Goal: Task Accomplishment & Management: Manage account settings

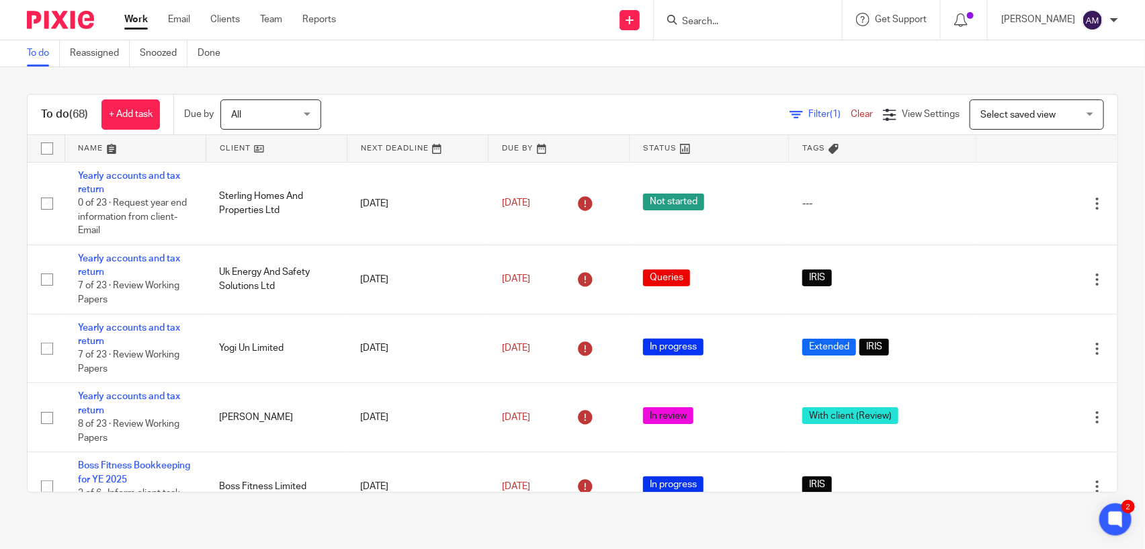
click at [751, 28] on div at bounding box center [748, 20] width 188 height 40
click at [743, 16] on input "Search" at bounding box center [741, 22] width 121 height 12
type input "[PERSON_NAME]"
click at [229, 20] on link "Clients" at bounding box center [225, 19] width 30 height 13
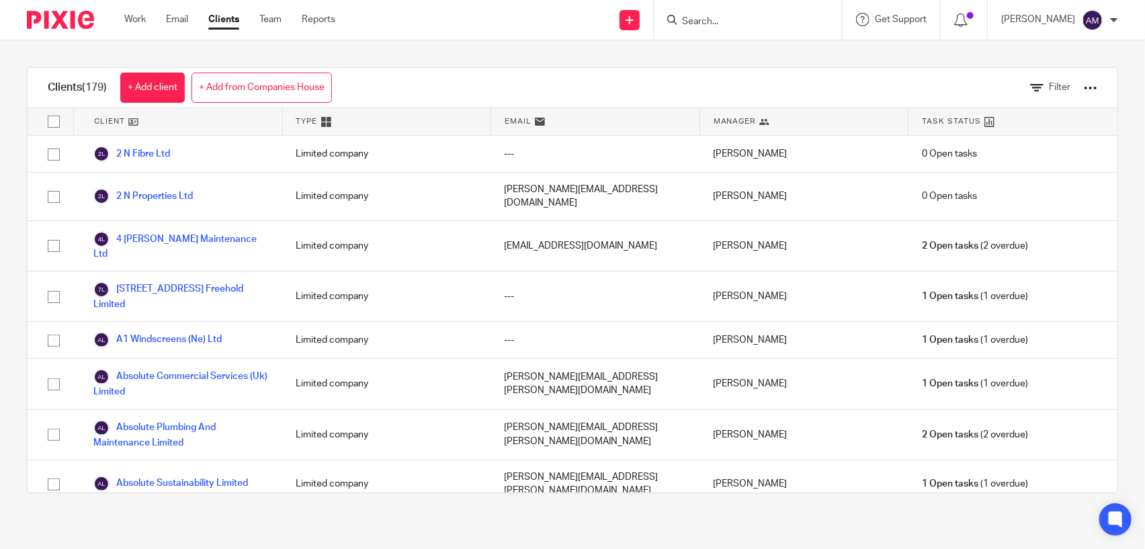
click at [237, 81] on link "+ Add from Companies House" at bounding box center [262, 88] width 140 height 30
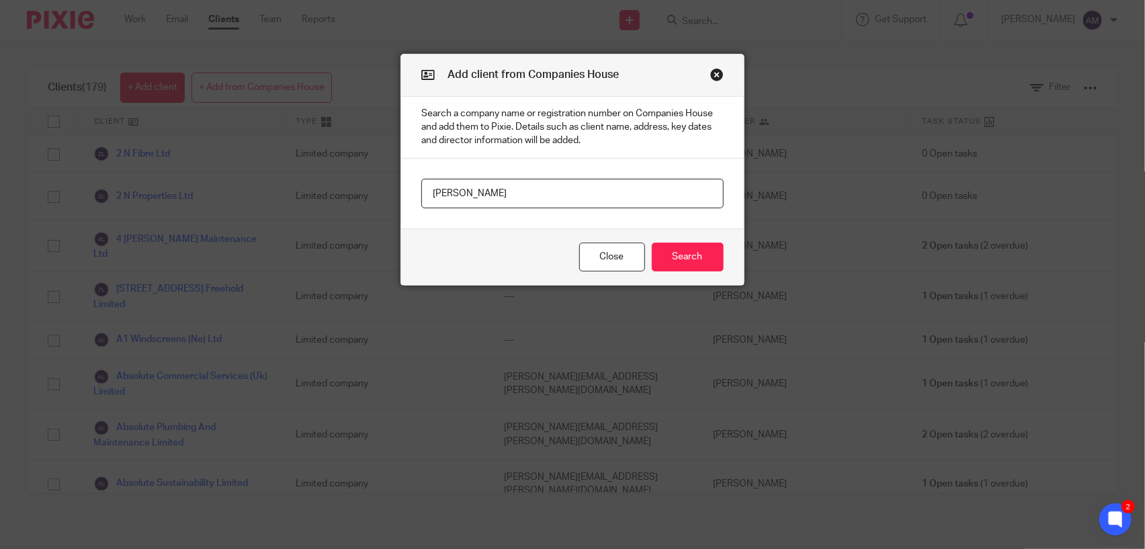
type input "Monty"
click at [687, 273] on div "Close Search" at bounding box center [572, 256] width 342 height 56
click at [687, 264] on button "Search" at bounding box center [688, 257] width 72 height 29
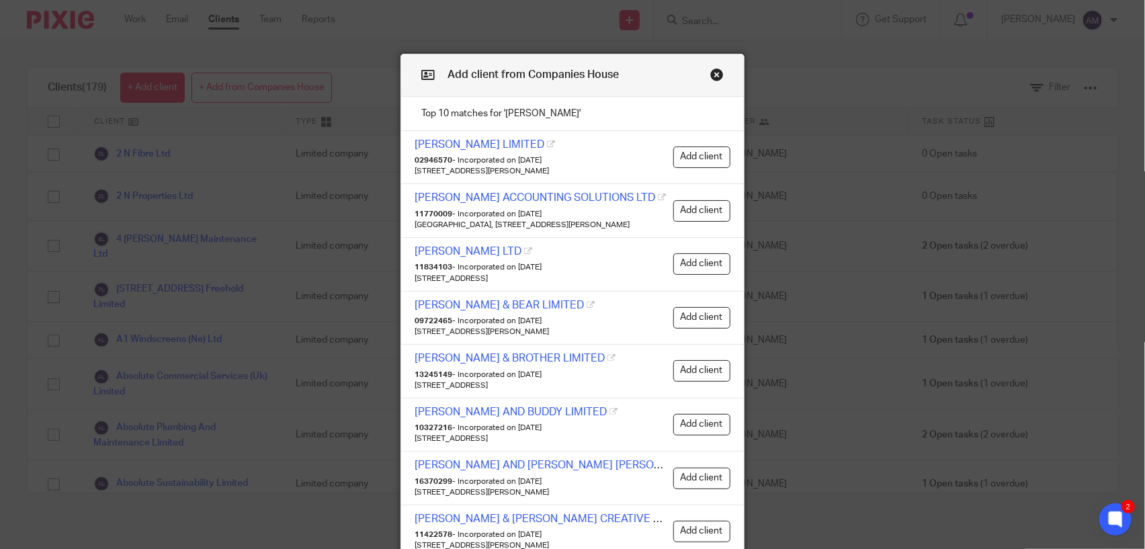
click at [710, 71] on button "Close modal" at bounding box center [716, 74] width 13 height 13
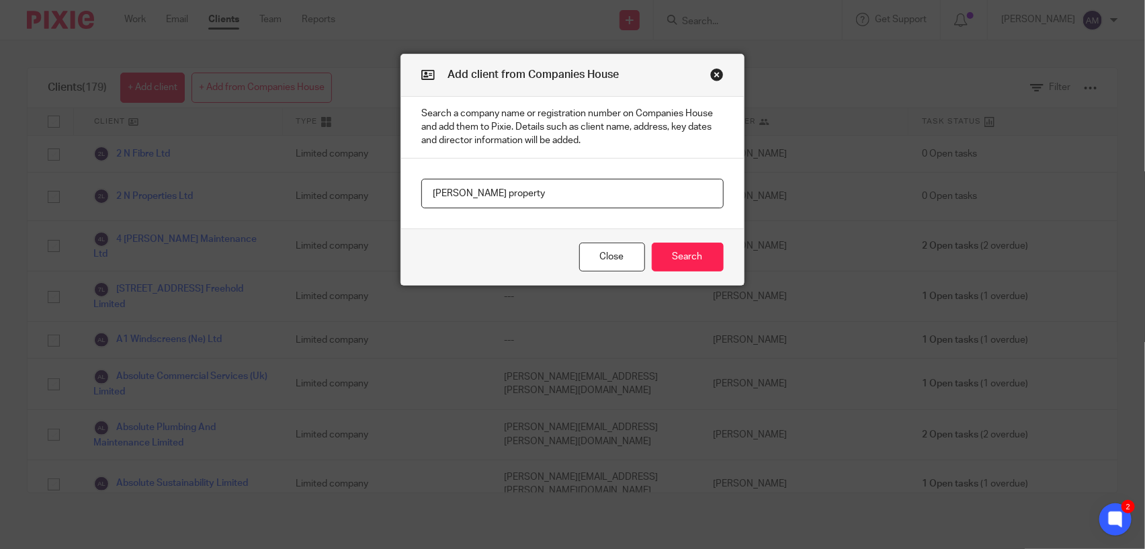
type input "monty property"
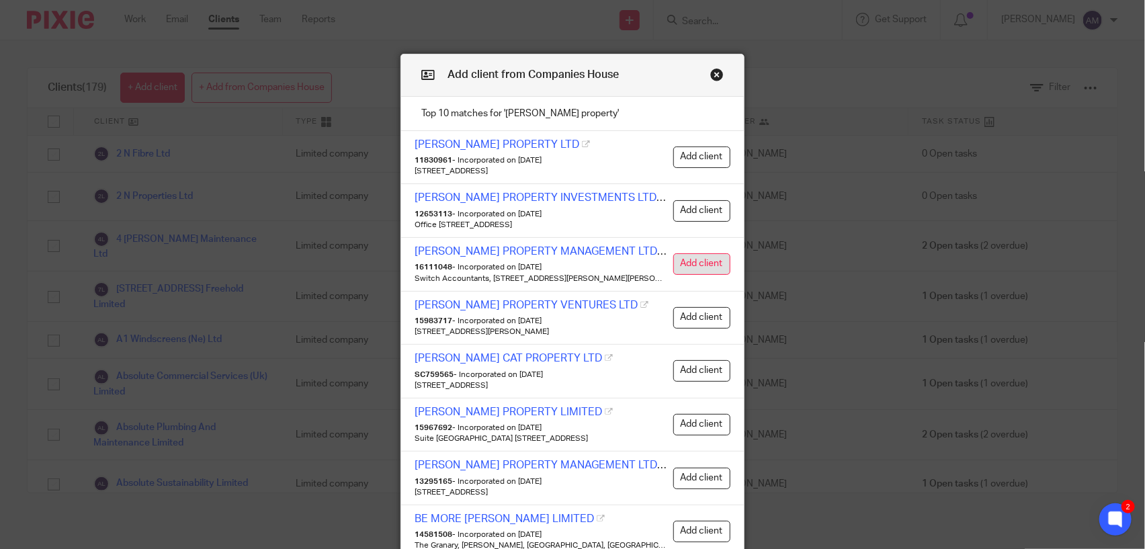
click at [691, 265] on button "Add client" at bounding box center [701, 264] width 57 height 22
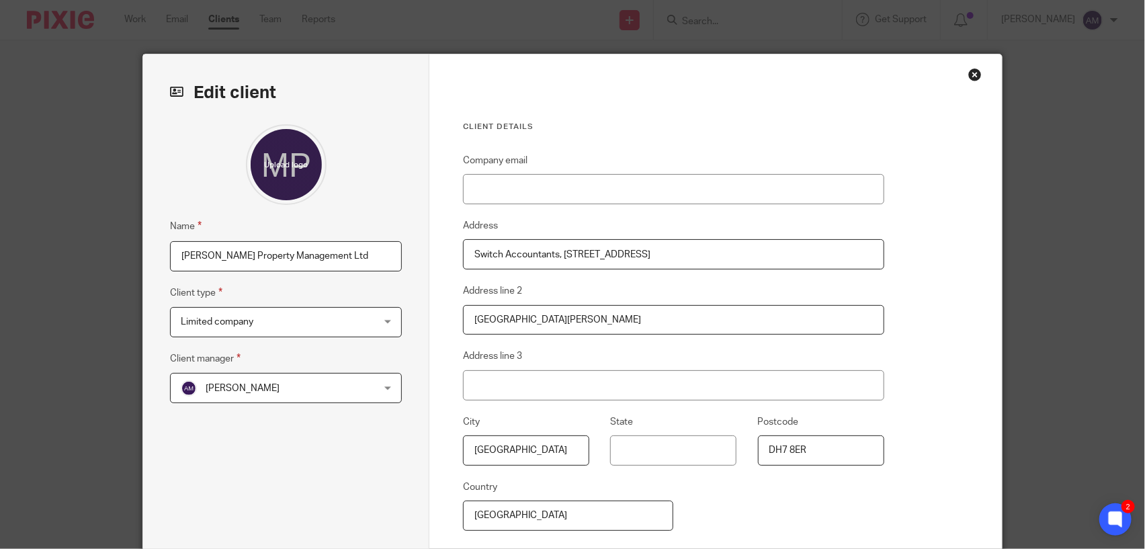
scroll to position [146, 0]
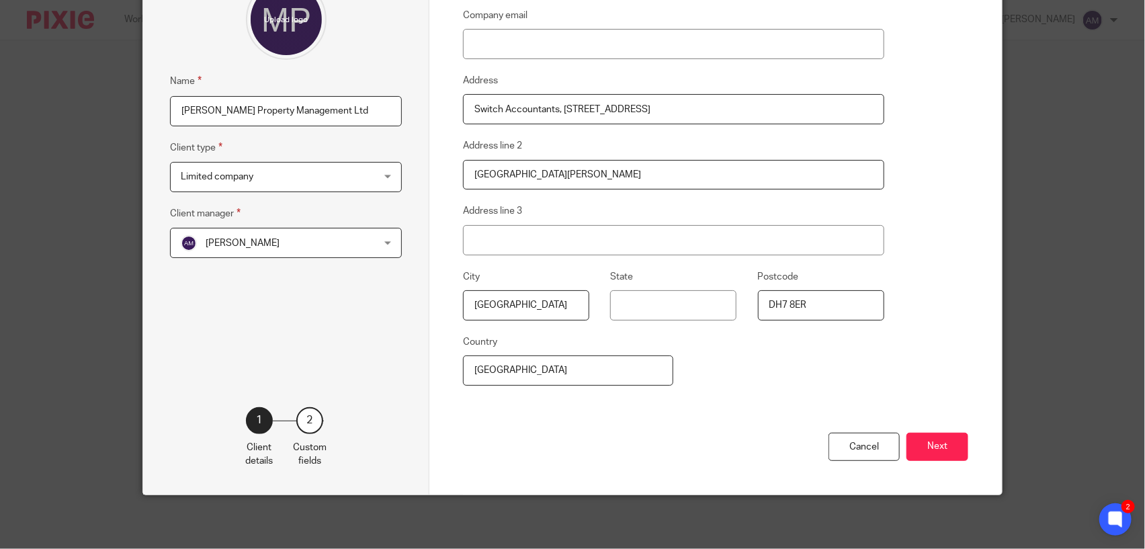
click at [934, 452] on button "Next" at bounding box center [938, 447] width 62 height 29
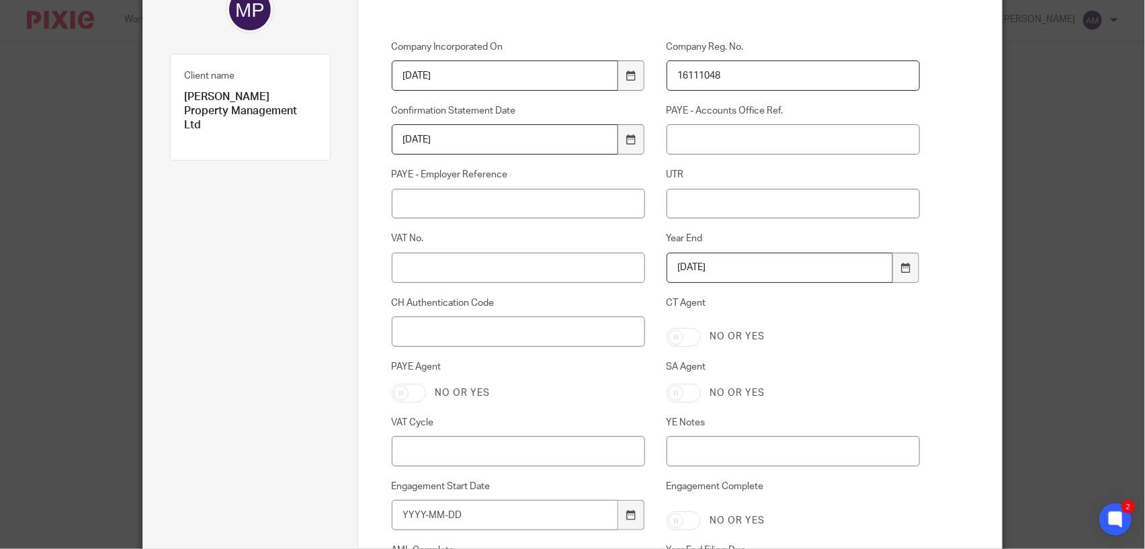
scroll to position [445, 0]
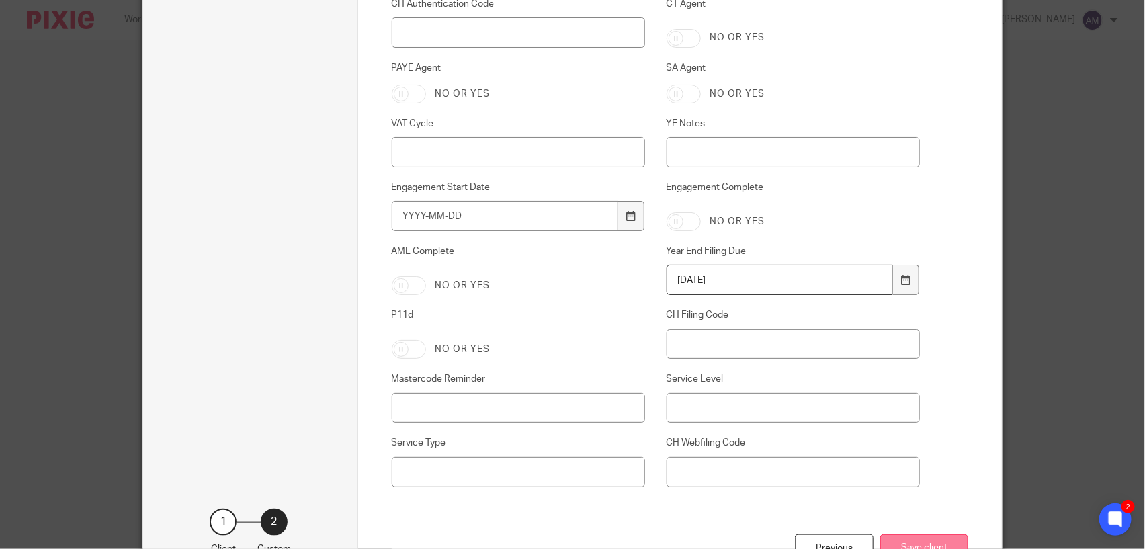
click at [918, 544] on button "Save client" at bounding box center [924, 548] width 88 height 29
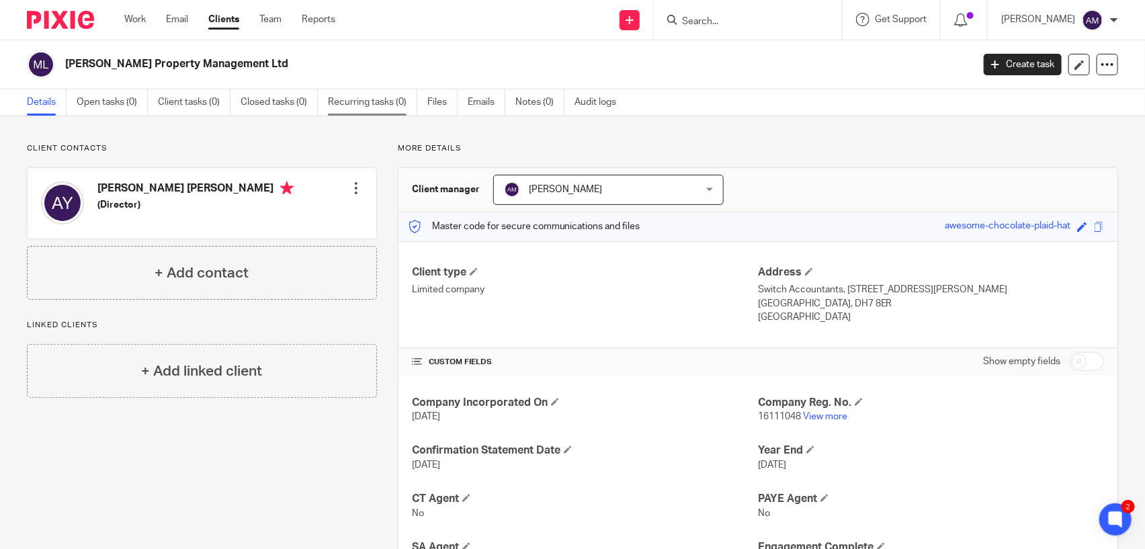
click at [364, 105] on link "Recurring tasks (0)" at bounding box center [372, 102] width 89 height 26
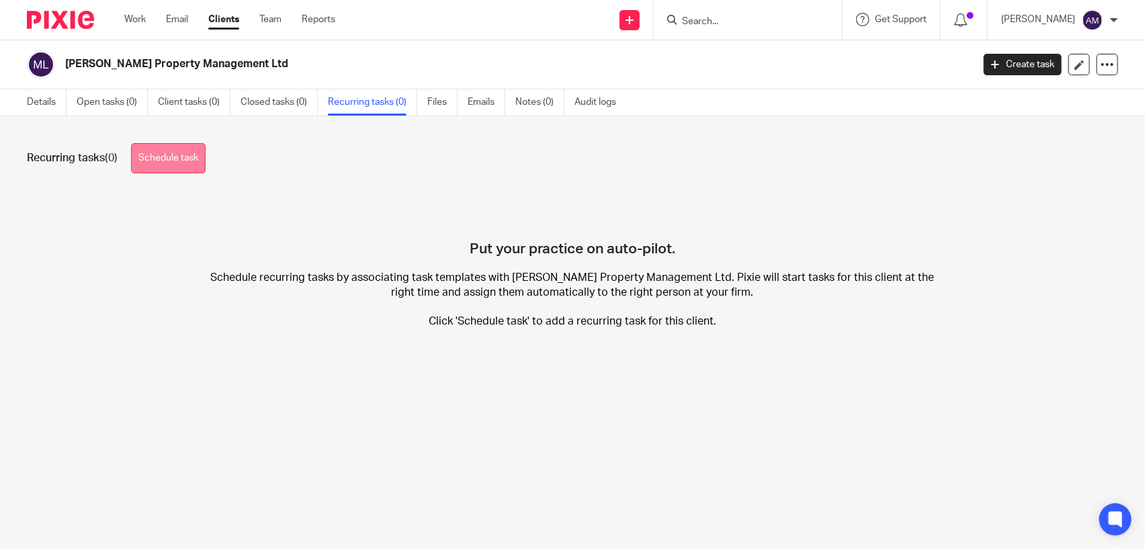
click at [179, 160] on link "Schedule task" at bounding box center [168, 158] width 75 height 30
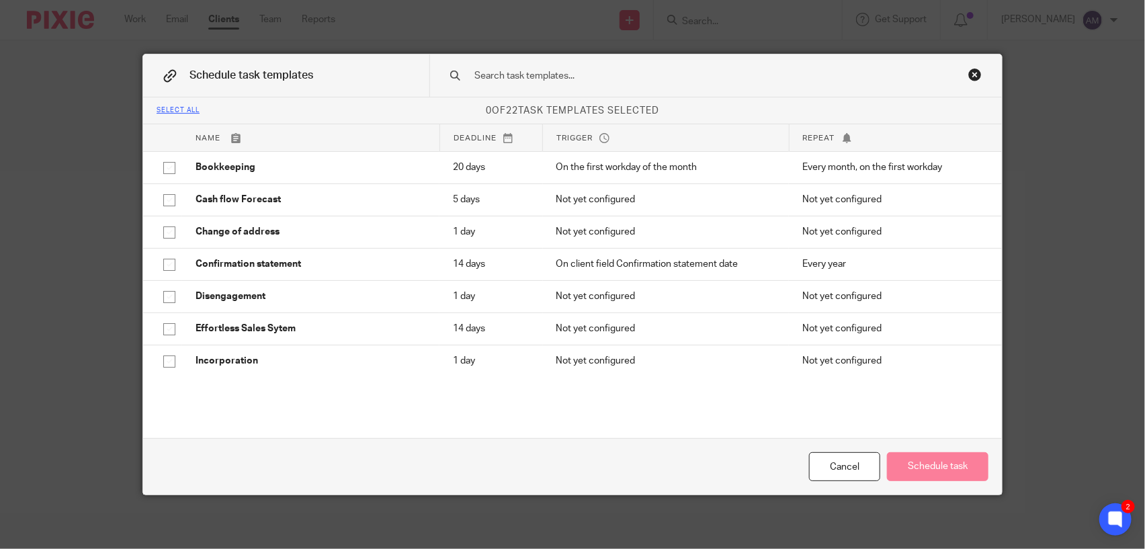
scroll to position [498, 0]
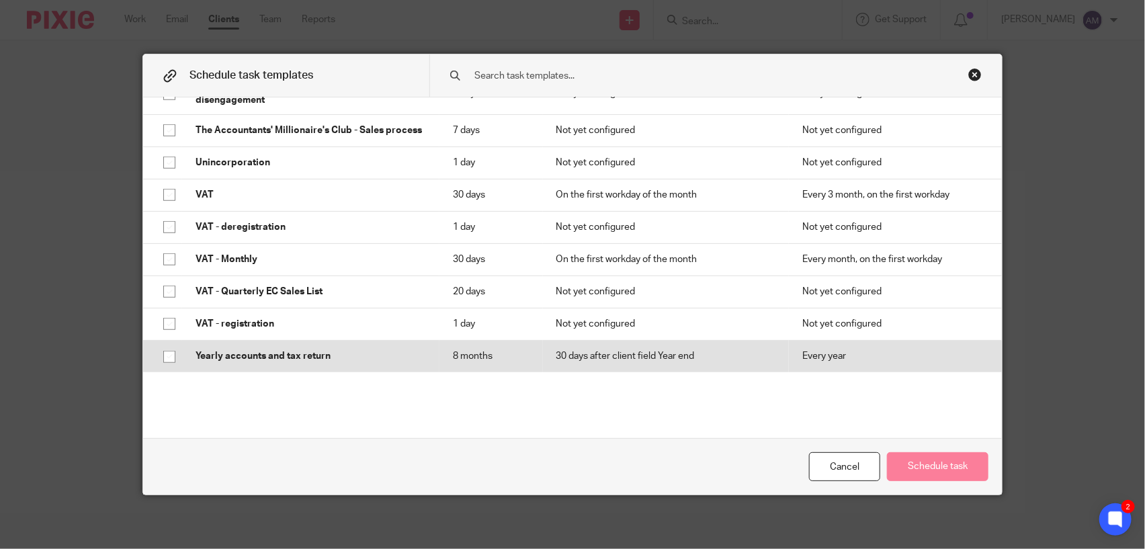
click at [159, 353] on input "checkbox" at bounding box center [170, 357] width 26 height 26
checkbox input "true"
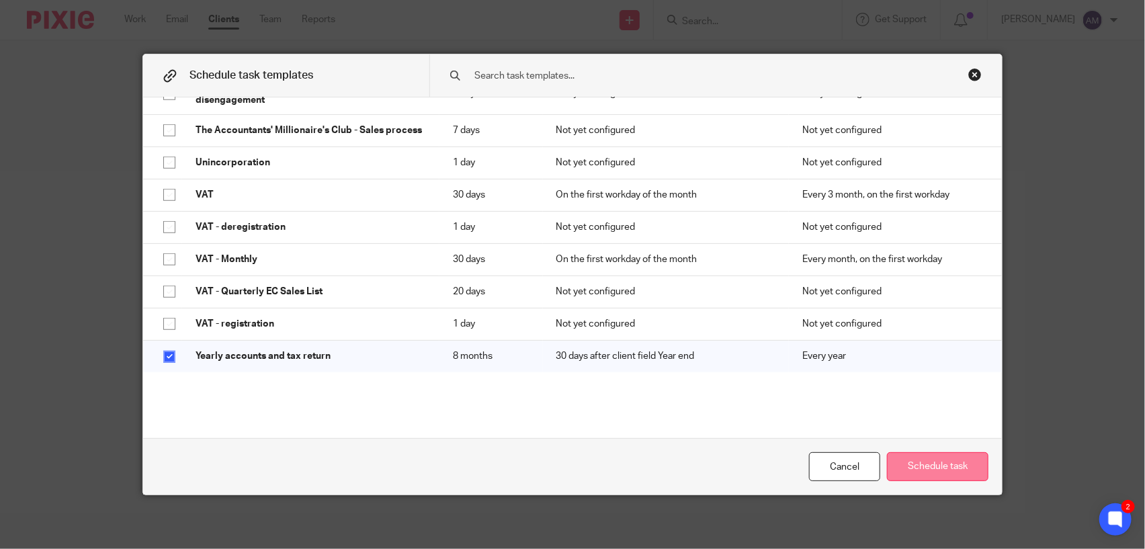
click at [933, 464] on button "Schedule task" at bounding box center [937, 466] width 101 height 29
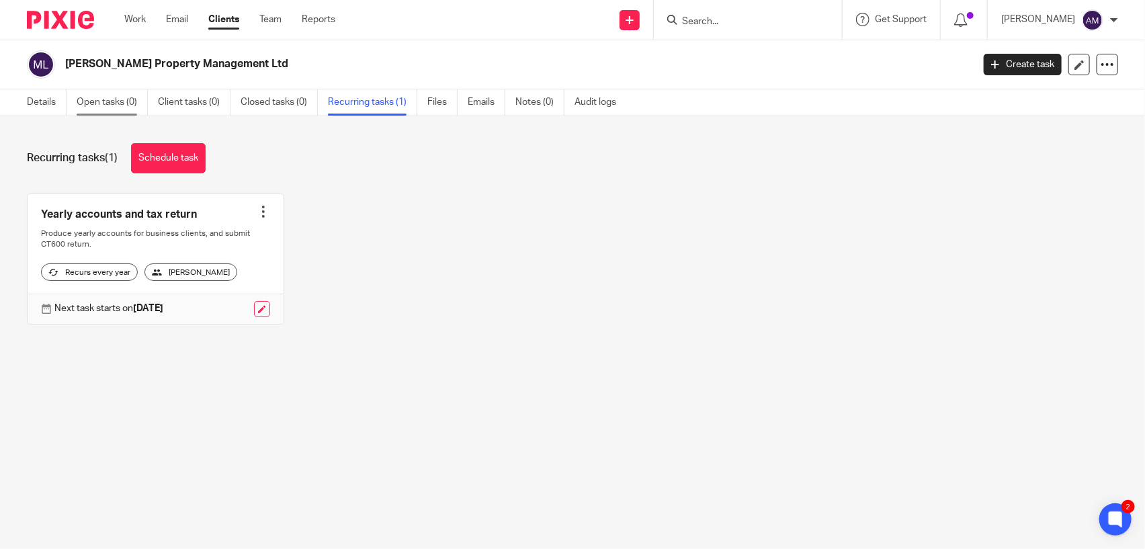
click at [104, 101] on link "Open tasks (0)" at bounding box center [112, 102] width 71 height 26
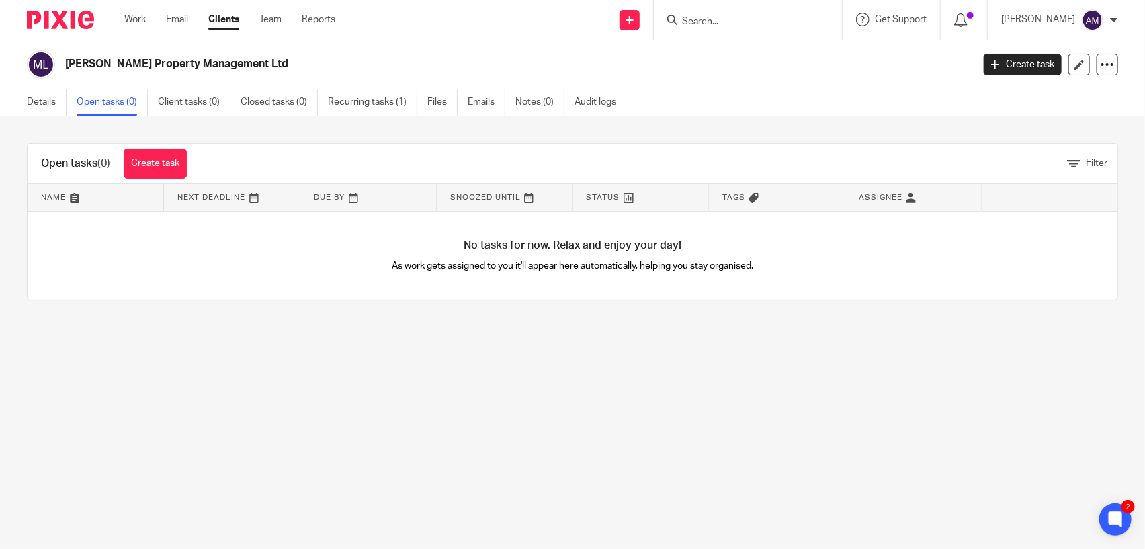
click at [96, 108] on link "Open tasks (0)" at bounding box center [112, 102] width 71 height 26
click at [52, 108] on link "Details" at bounding box center [47, 102] width 40 height 26
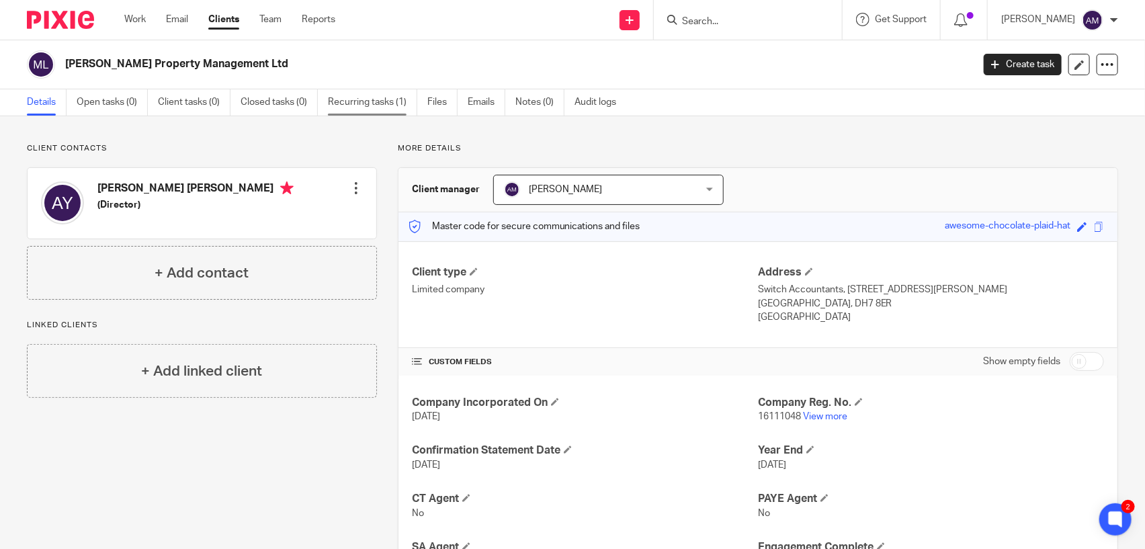
click at [345, 102] on link "Recurring tasks (1)" at bounding box center [372, 102] width 89 height 26
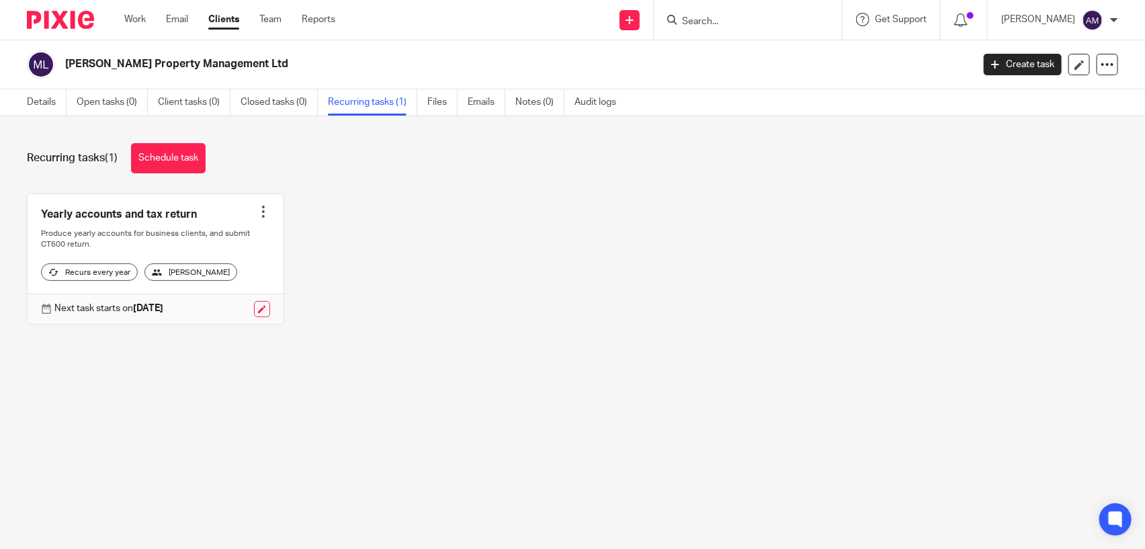
click at [259, 203] on link at bounding box center [156, 259] width 256 height 130
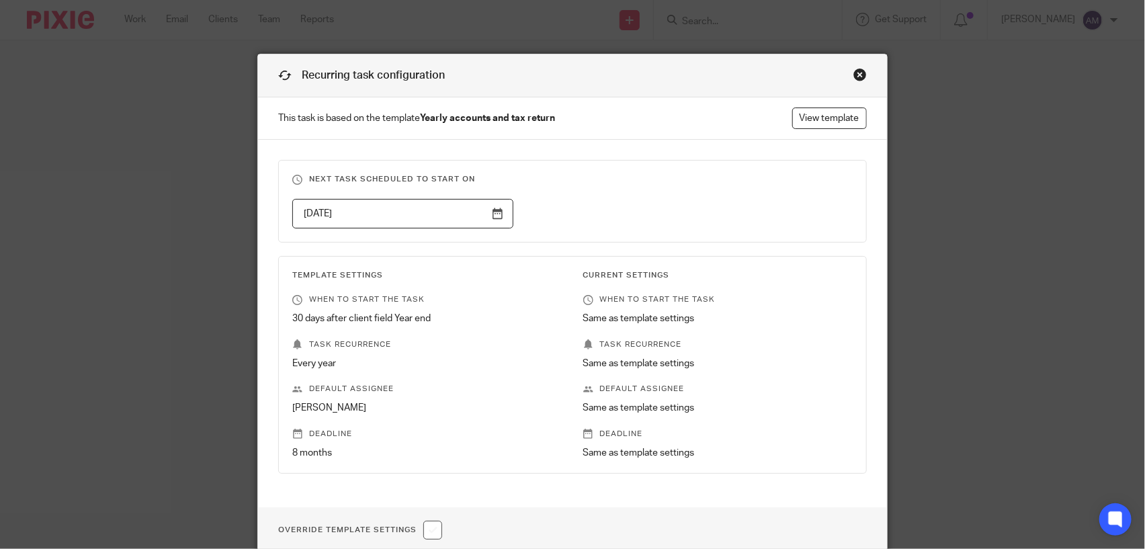
scroll to position [116, 0]
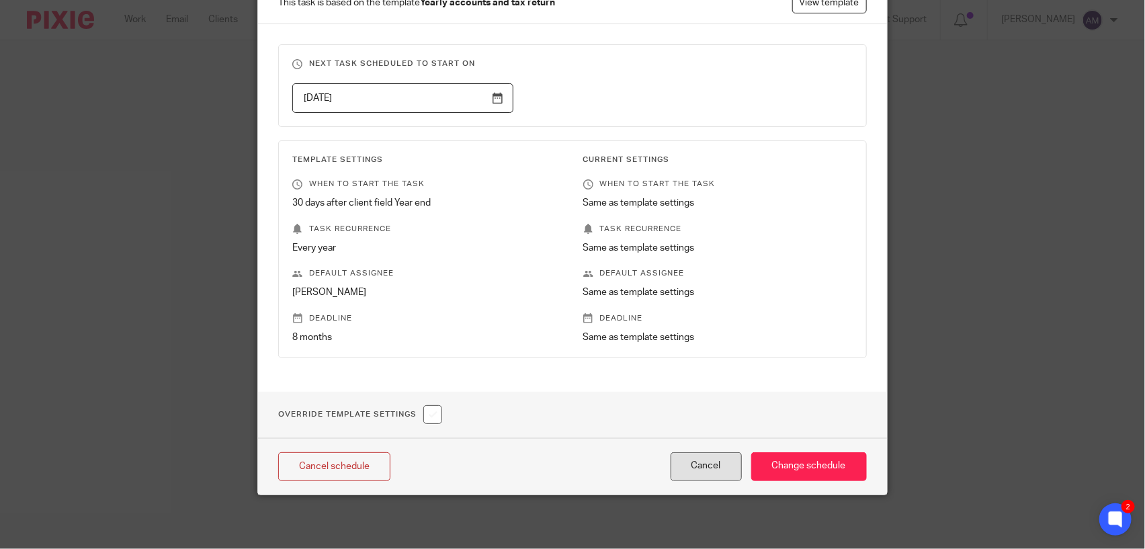
click at [690, 474] on button "Cancel" at bounding box center [706, 466] width 71 height 29
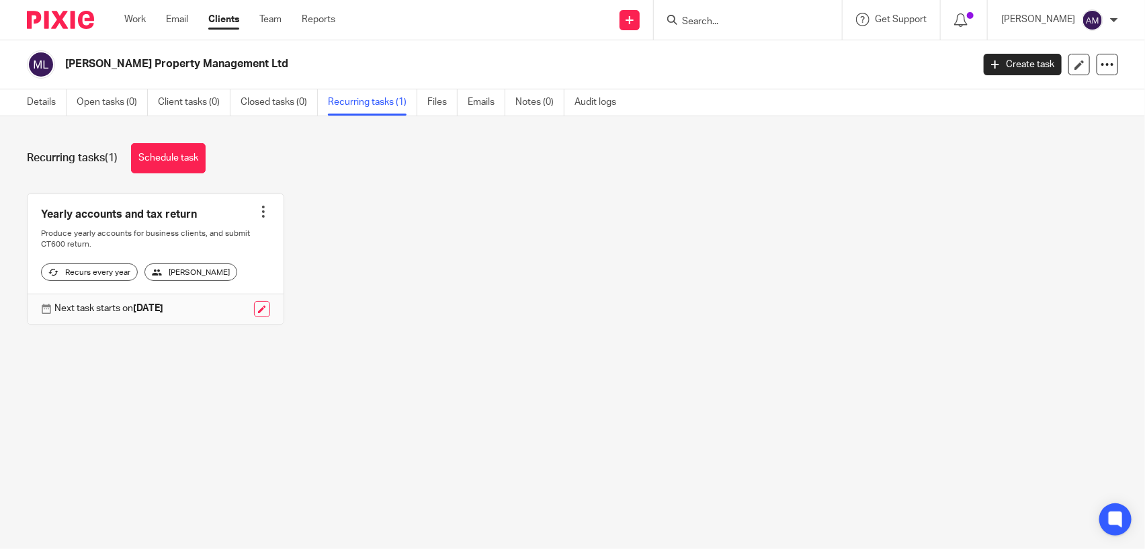
click at [257, 208] on div at bounding box center [263, 211] width 13 height 13
click at [161, 239] on icon at bounding box center [160, 242] width 10 height 10
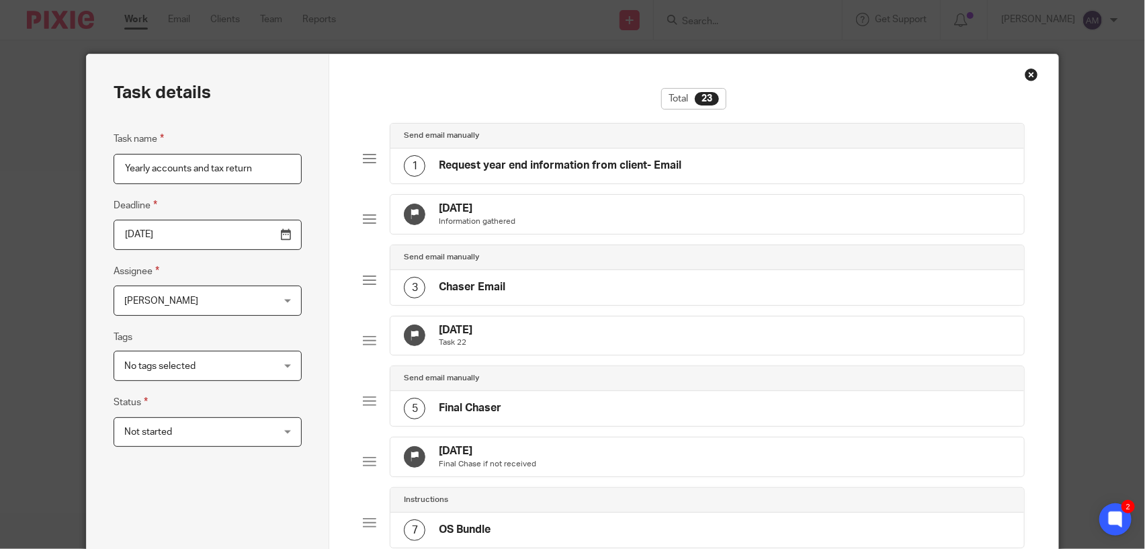
drag, startPoint x: 448, startPoint y: 207, endPoint x: 365, endPoint y: 222, distance: 84.8
click at [365, 222] on div at bounding box center [369, 218] width 13 height 13
click at [365, 224] on div at bounding box center [369, 218] width 13 height 13
click at [367, 223] on div at bounding box center [369, 218] width 13 height 13
click at [466, 227] on p "Information gathered" at bounding box center [477, 221] width 77 height 11
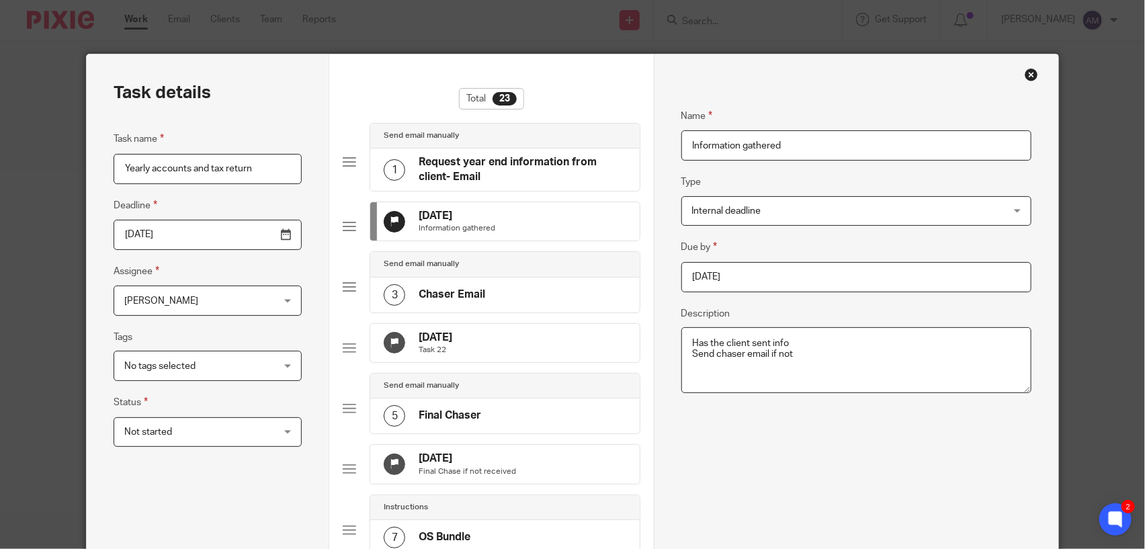
click at [773, 280] on input "2025-10-17" at bounding box center [856, 277] width 351 height 30
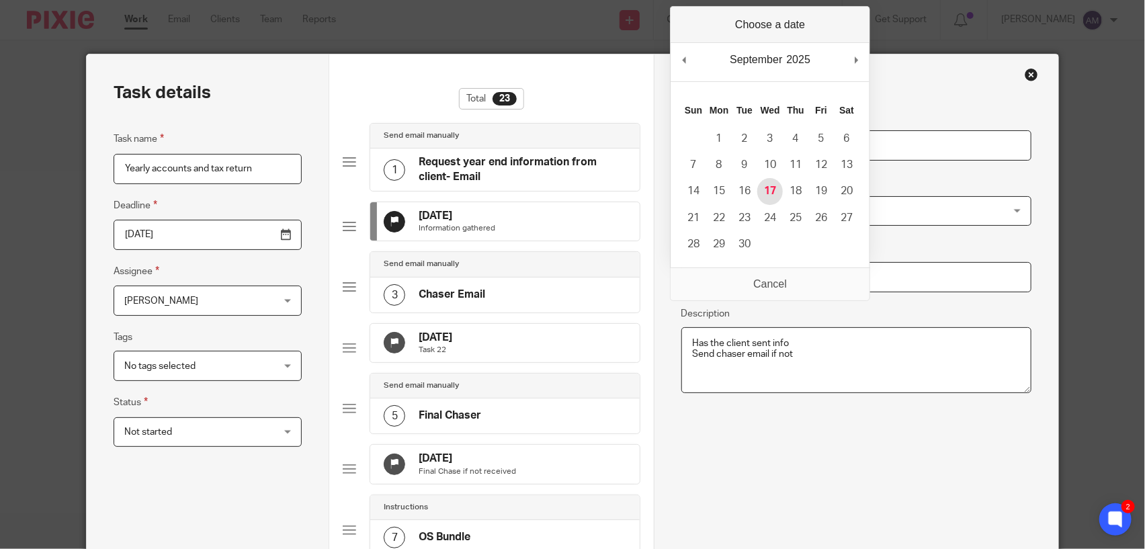
type input "2025-09-17"
type textarea "Has the client sent info Send chaser email if not"
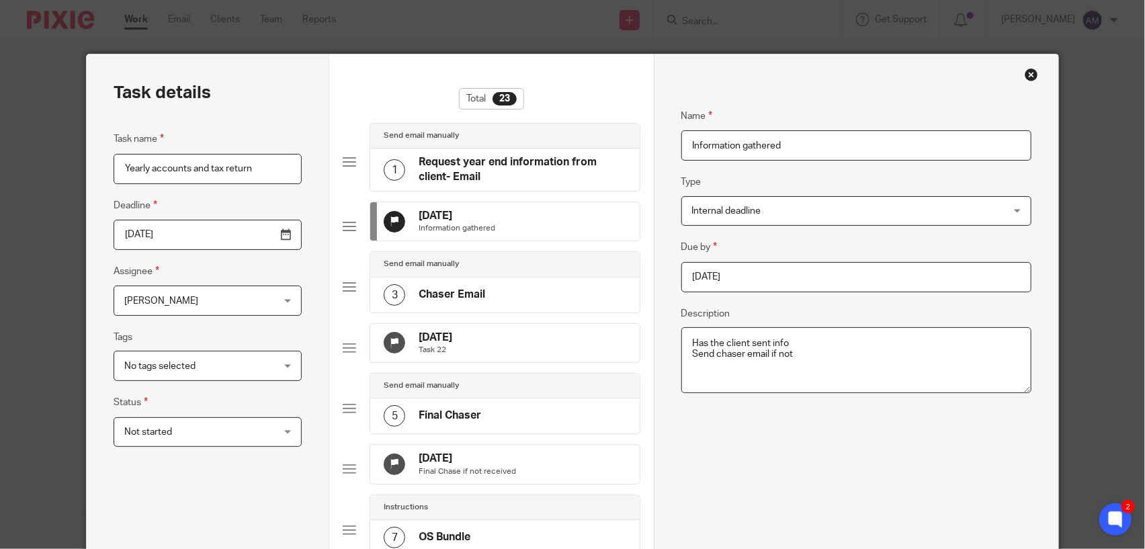
click at [483, 363] on div "16 Nov 2025 Task 22" at bounding box center [504, 343] width 269 height 39
click at [344, 355] on div at bounding box center [349, 347] width 13 height 13
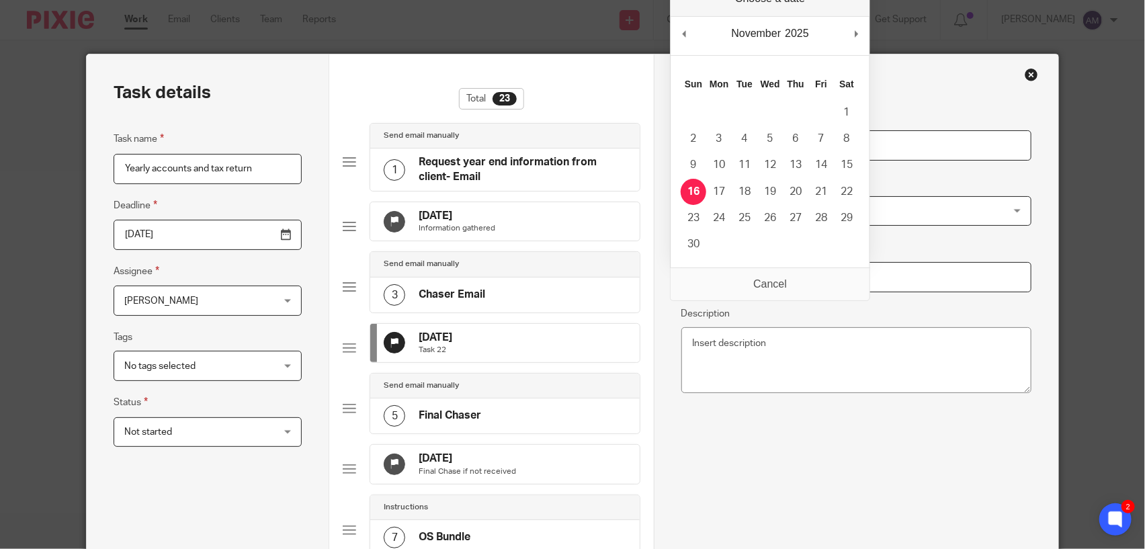
click at [759, 274] on input "2025-11-16" at bounding box center [856, 277] width 351 height 30
type input "2025-10-01"
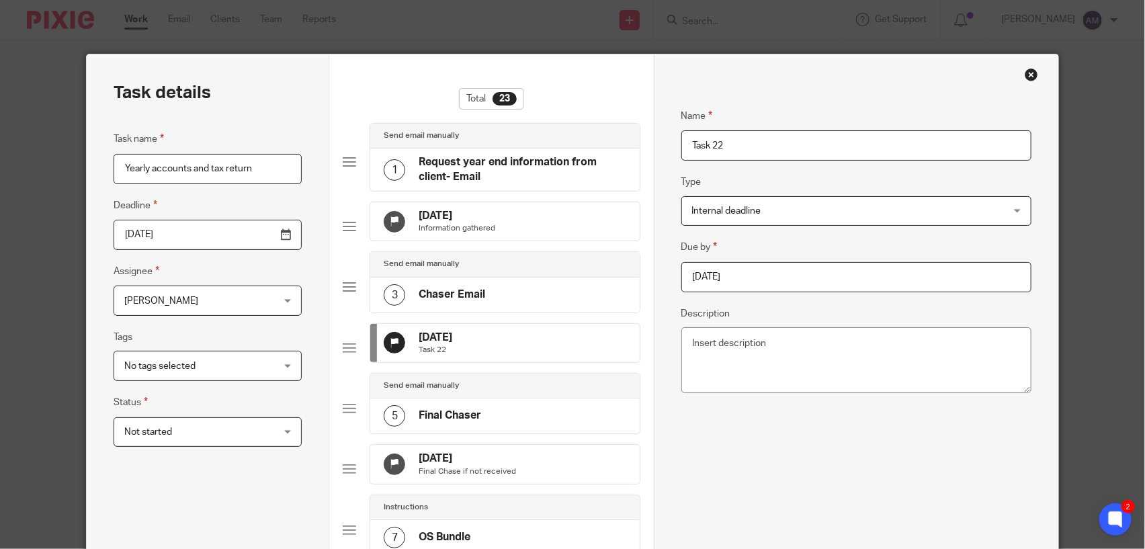
scroll to position [149, 0]
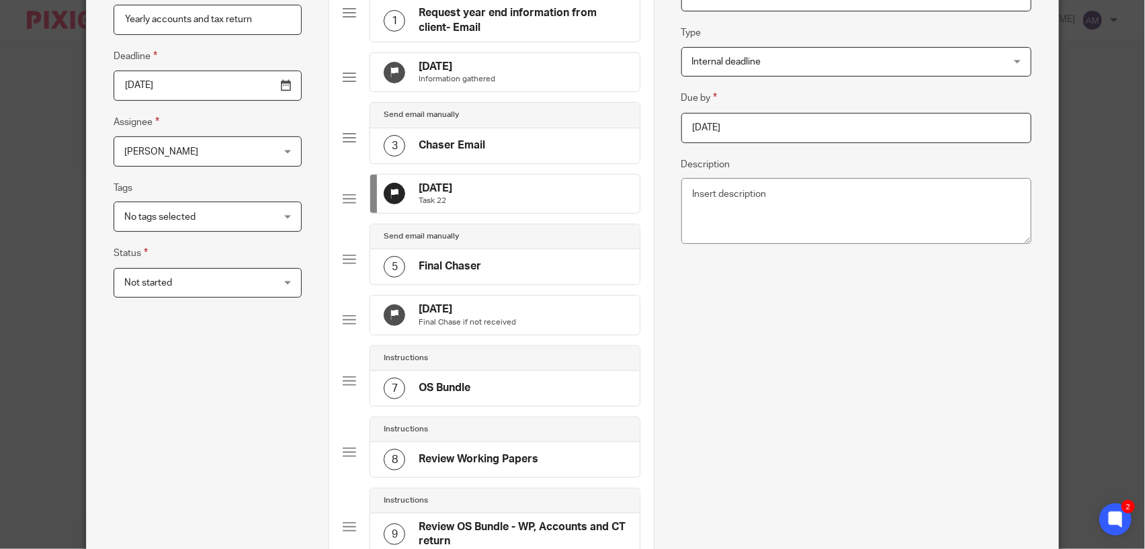
click at [439, 317] on h4 "17 Dec 2025" at bounding box center [467, 309] width 97 height 14
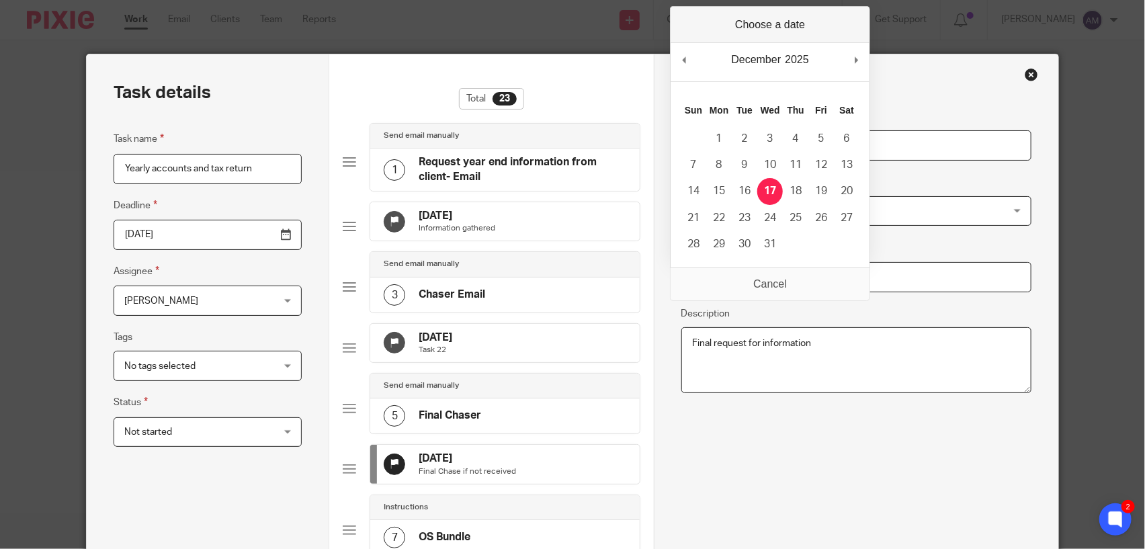
click at [731, 280] on input "2025-12-17" at bounding box center [856, 277] width 351 height 30
type input "2025-10-15"
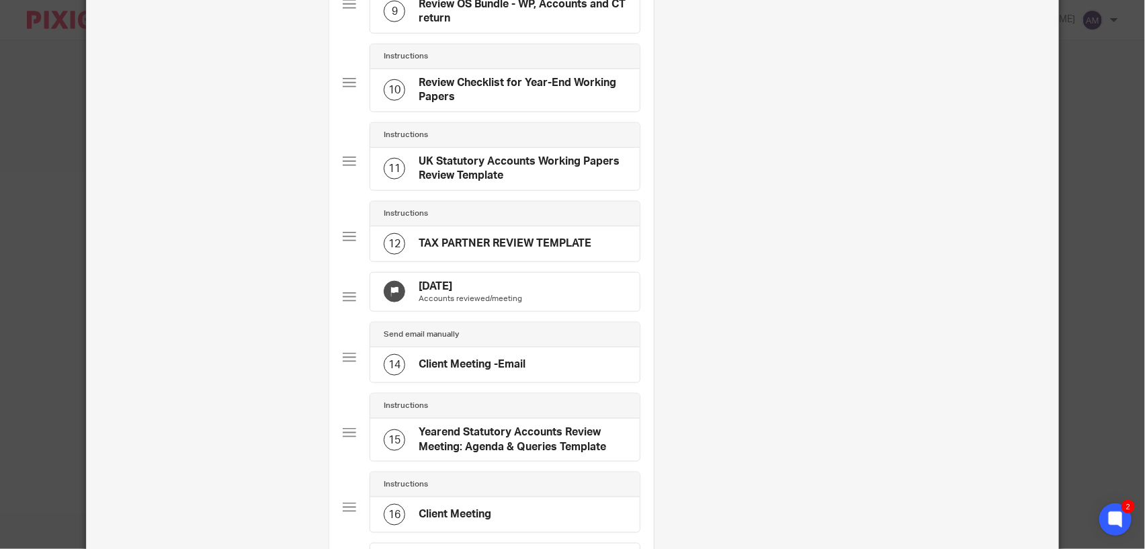
scroll to position [522, 0]
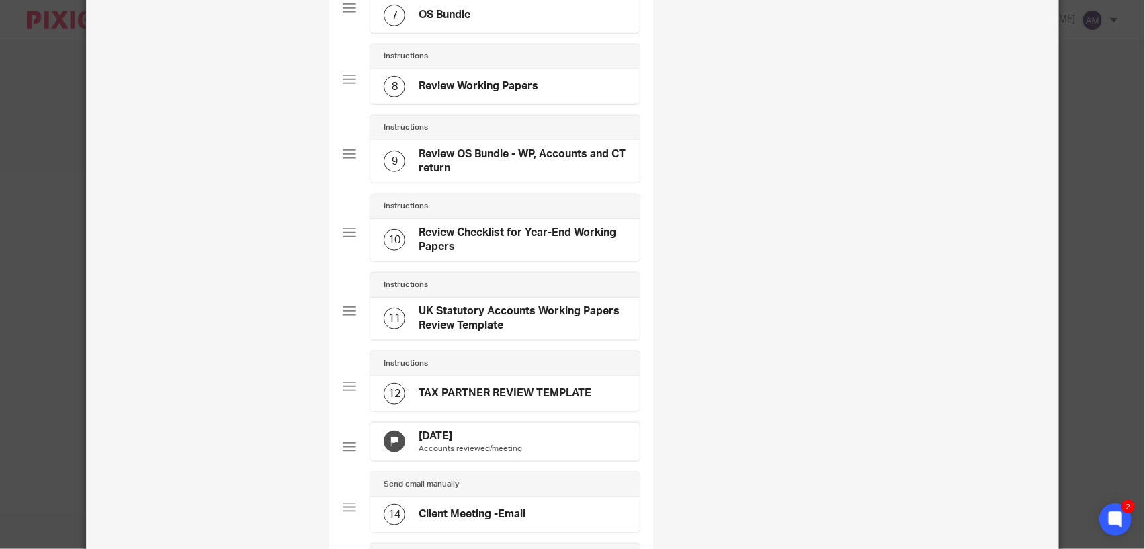
click at [343, 454] on div at bounding box center [349, 446] width 13 height 13
click at [433, 444] on h4 "16 Feb 2026" at bounding box center [470, 436] width 103 height 14
click at [336, 485] on div "Total 23 Send email manually 1 Request year end information from client- Email …" at bounding box center [491, 405] width 324 height 1746
click at [344, 454] on div at bounding box center [349, 446] width 13 height 13
click at [437, 444] on h4 "16 Feb 2026" at bounding box center [470, 436] width 103 height 14
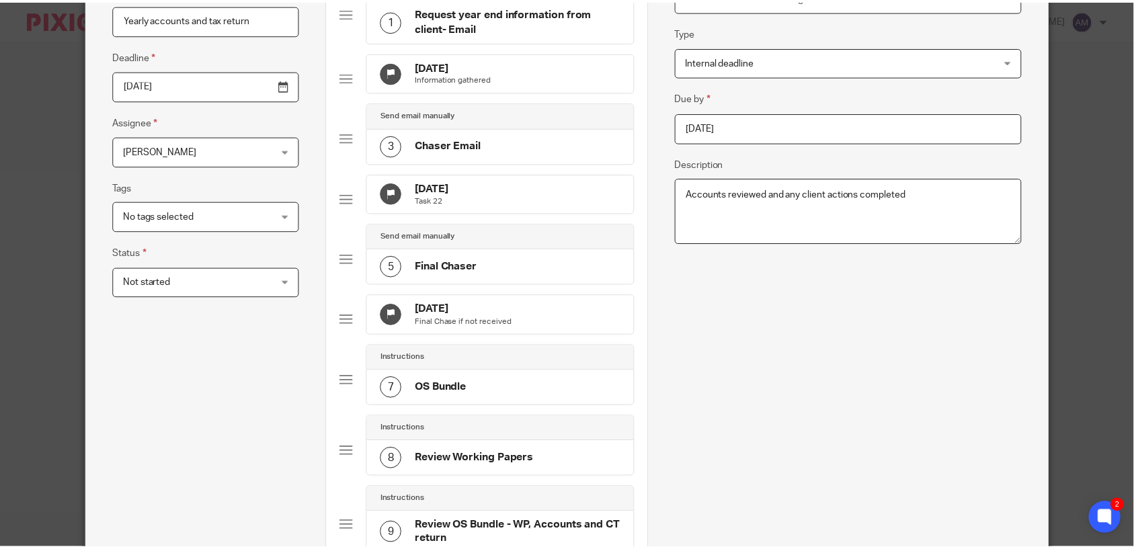
scroll to position [0, 0]
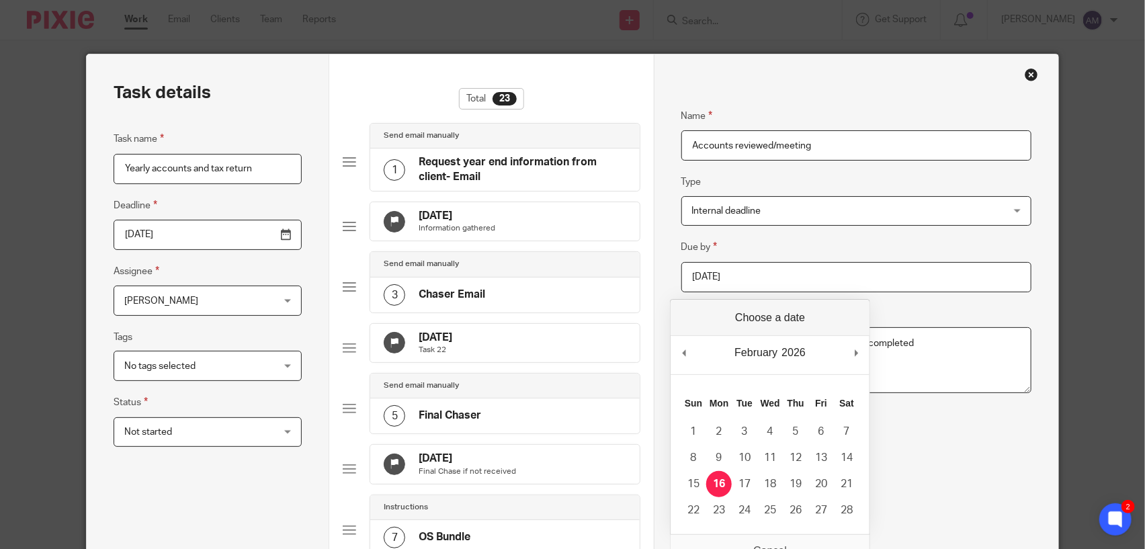
click at [755, 277] on input "2026-02-16" at bounding box center [856, 277] width 351 height 30
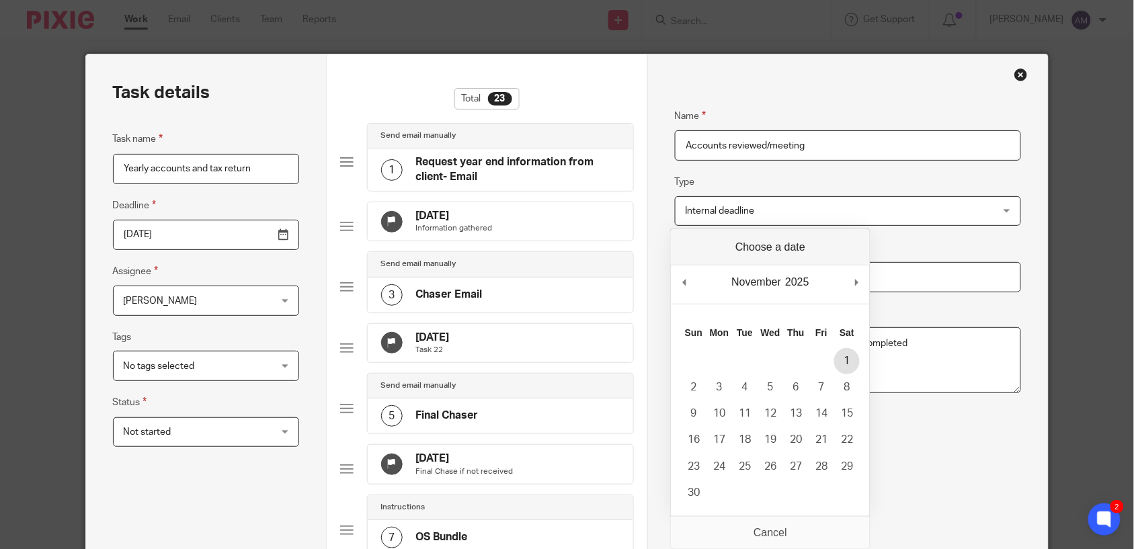
type input "2025-11-01"
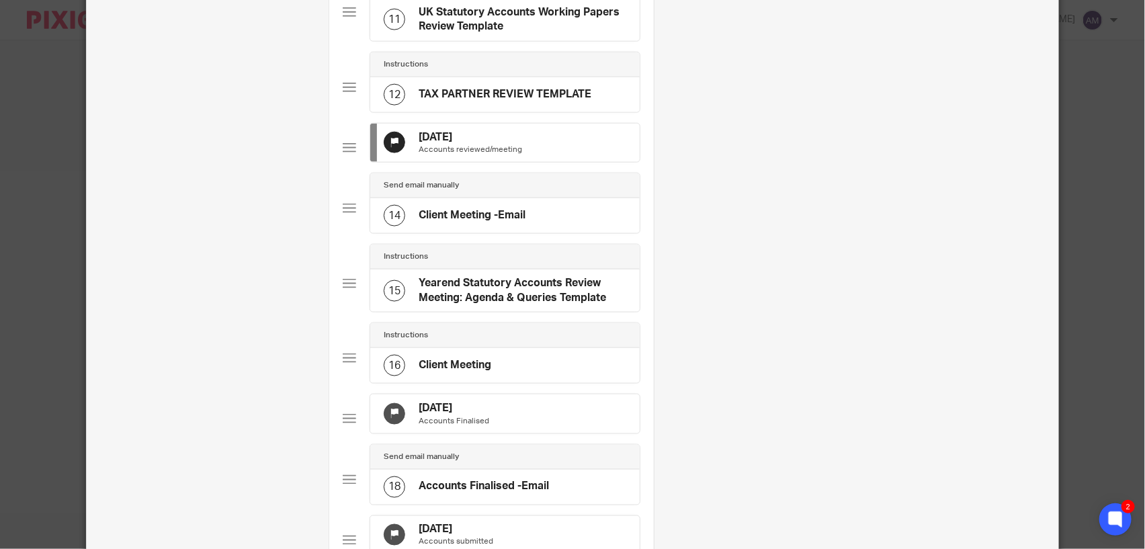
scroll to position [896, 0]
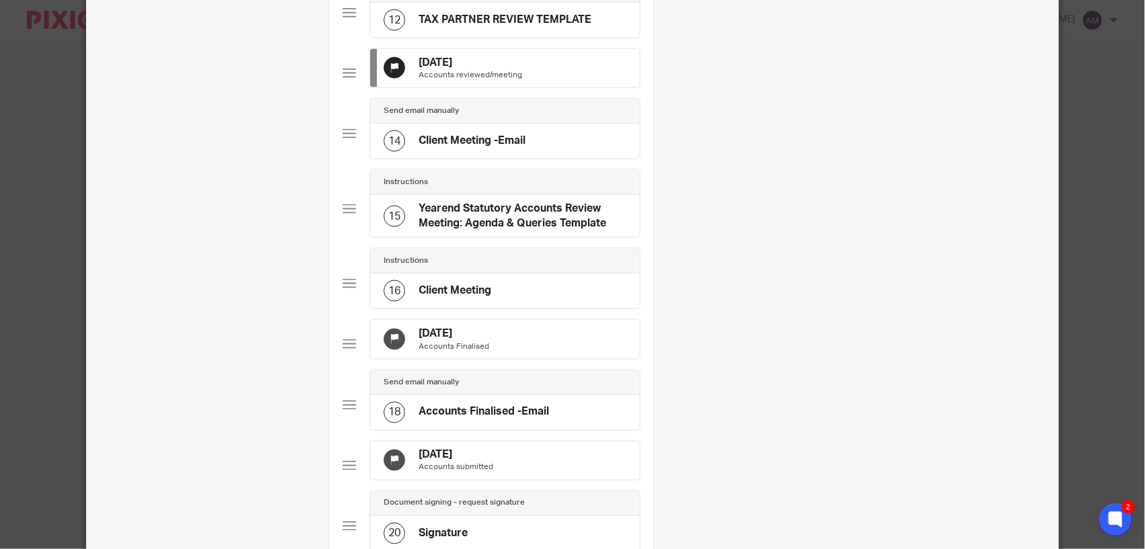
click at [344, 351] on div at bounding box center [349, 343] width 13 height 13
click at [440, 341] on h4 "18 Mar 2026" at bounding box center [454, 334] width 71 height 14
click at [343, 351] on div at bounding box center [349, 343] width 13 height 13
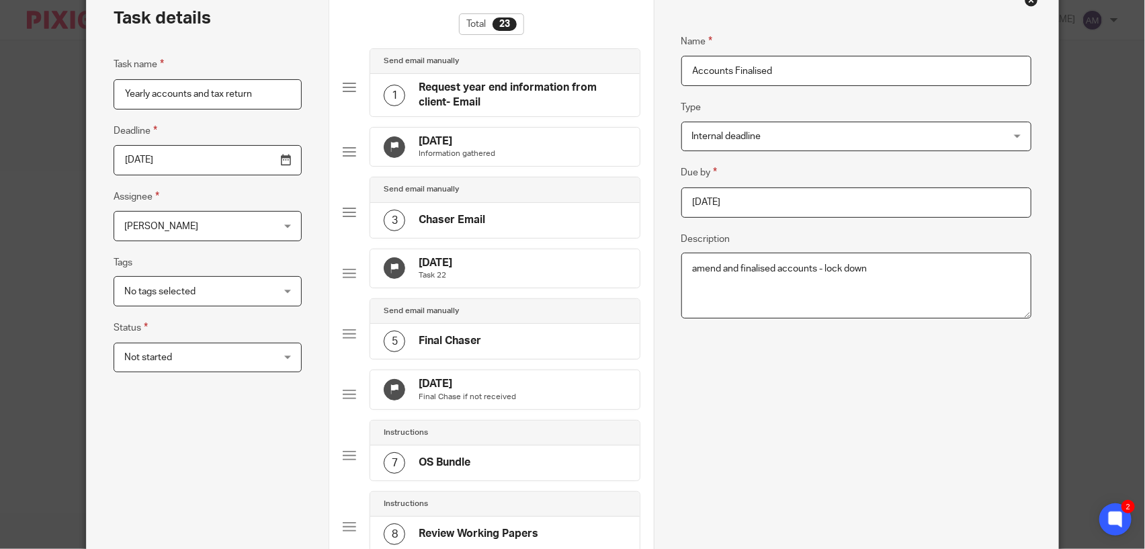
scroll to position [0, 0]
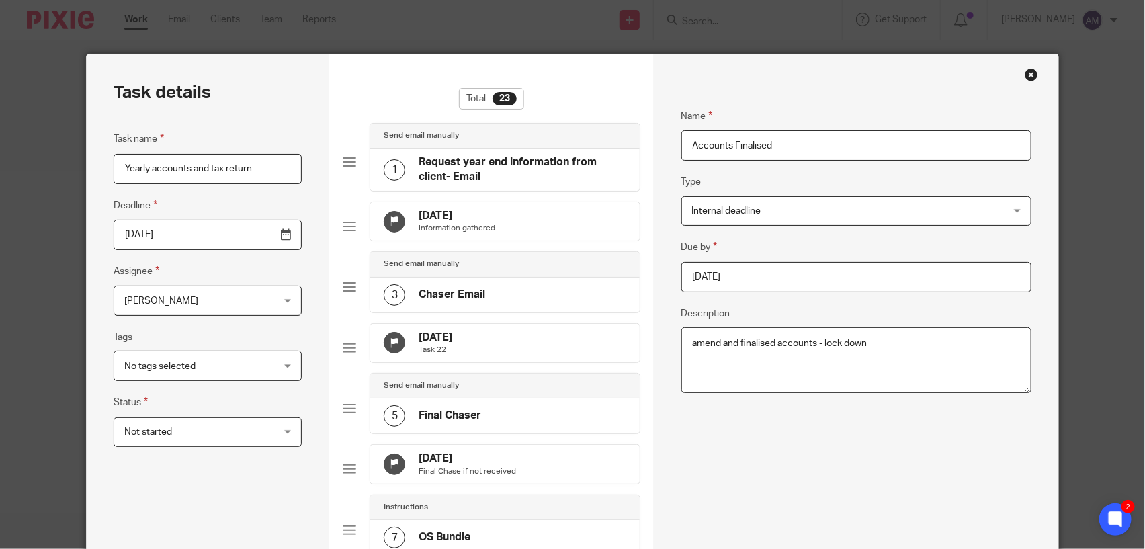
click at [771, 270] on input "2026-03-18" at bounding box center [856, 277] width 351 height 30
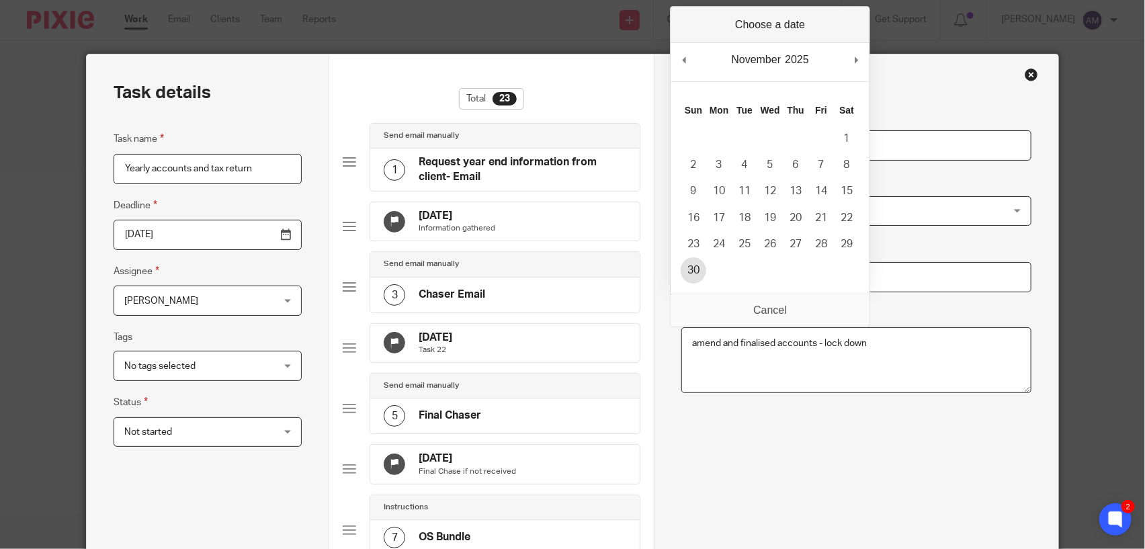
type input "2025-11-30"
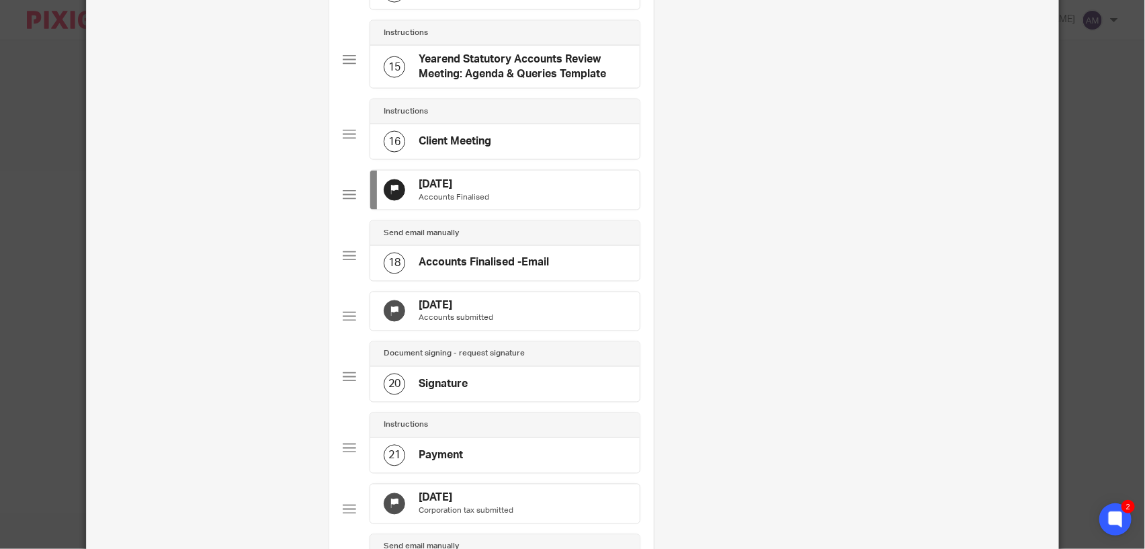
scroll to position [1120, 0]
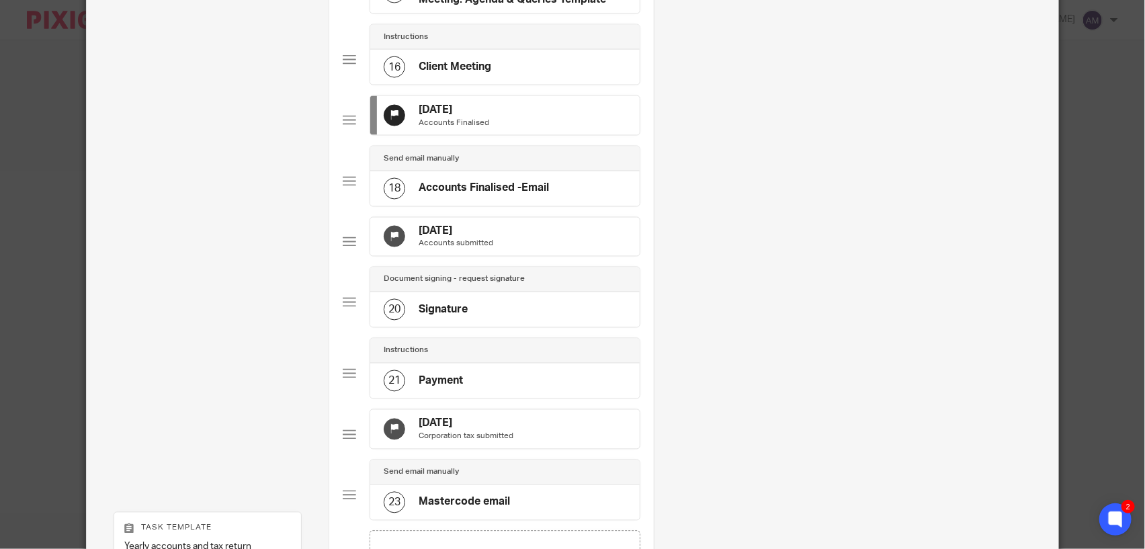
click at [433, 239] on h4 "18 Apr 2026" at bounding box center [456, 231] width 75 height 14
click at [343, 249] on div at bounding box center [349, 241] width 13 height 13
click at [346, 249] on div at bounding box center [349, 241] width 13 height 13
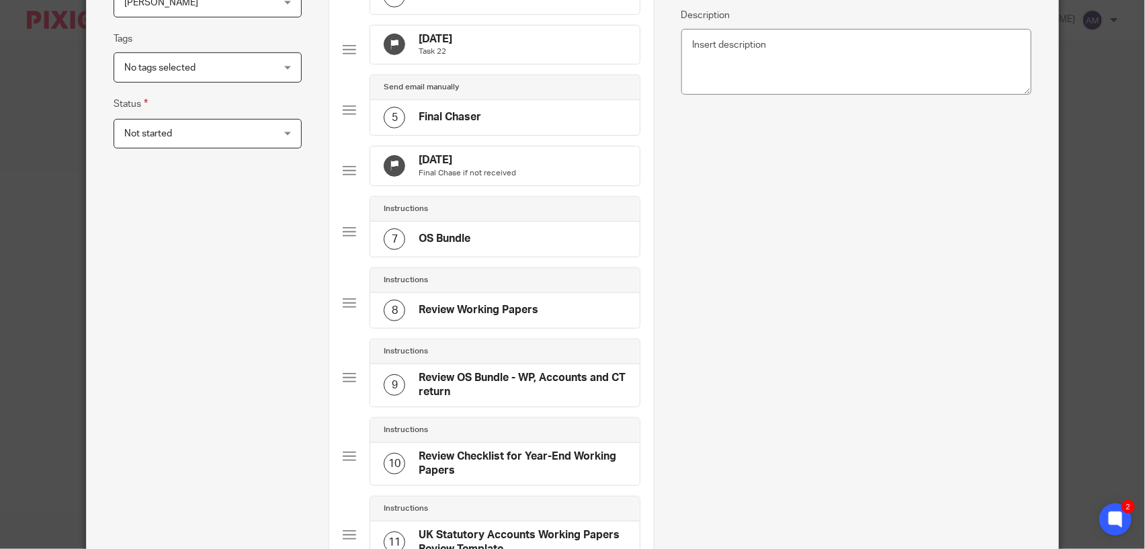
scroll to position [0, 0]
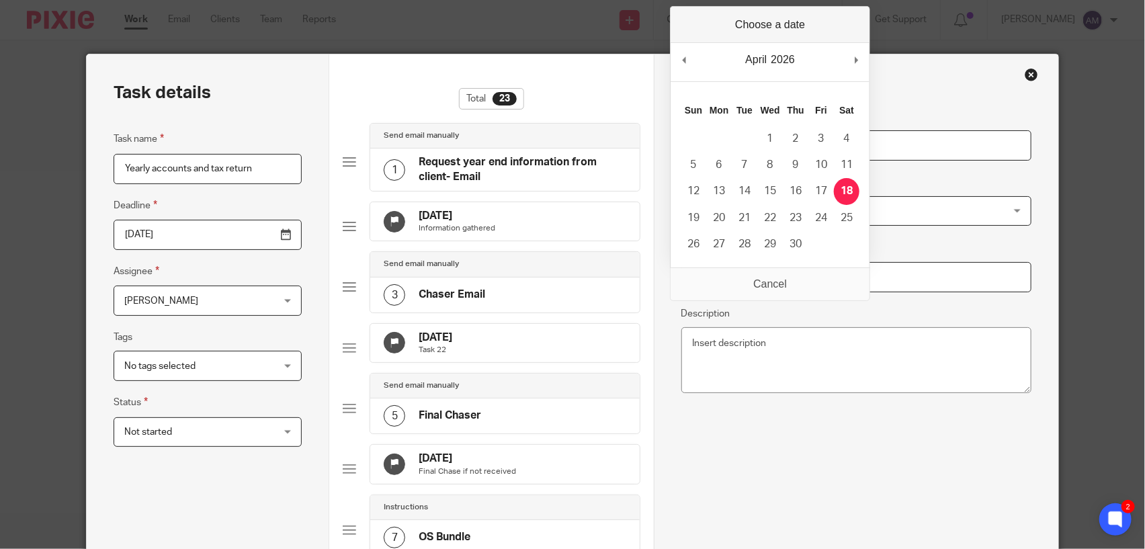
click at [739, 274] on input "2026-04-18" at bounding box center [856, 277] width 351 height 30
type input "2025-12-01"
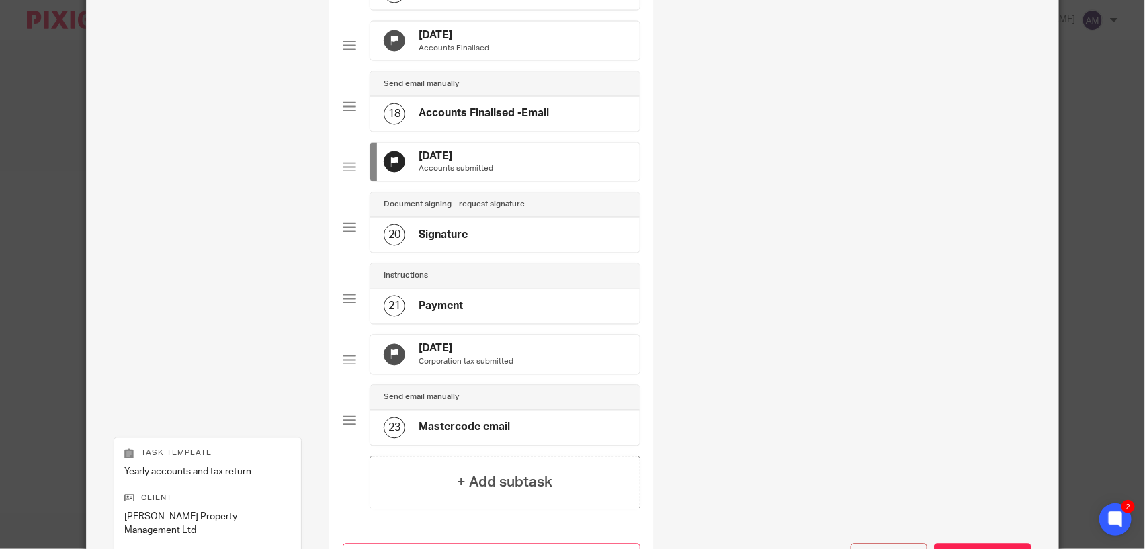
scroll to position [1386, 0]
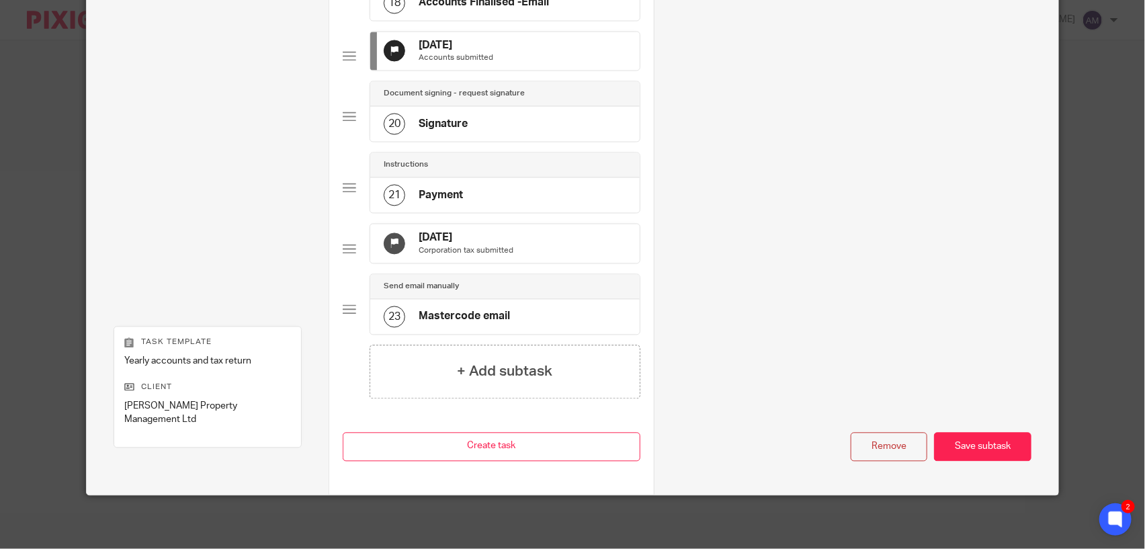
click at [445, 230] on h4 "18 May 2026" at bounding box center [466, 237] width 95 height 14
click at [347, 243] on div at bounding box center [349, 248] width 13 height 13
click at [444, 230] on h4 "18 May 2026" at bounding box center [466, 237] width 95 height 14
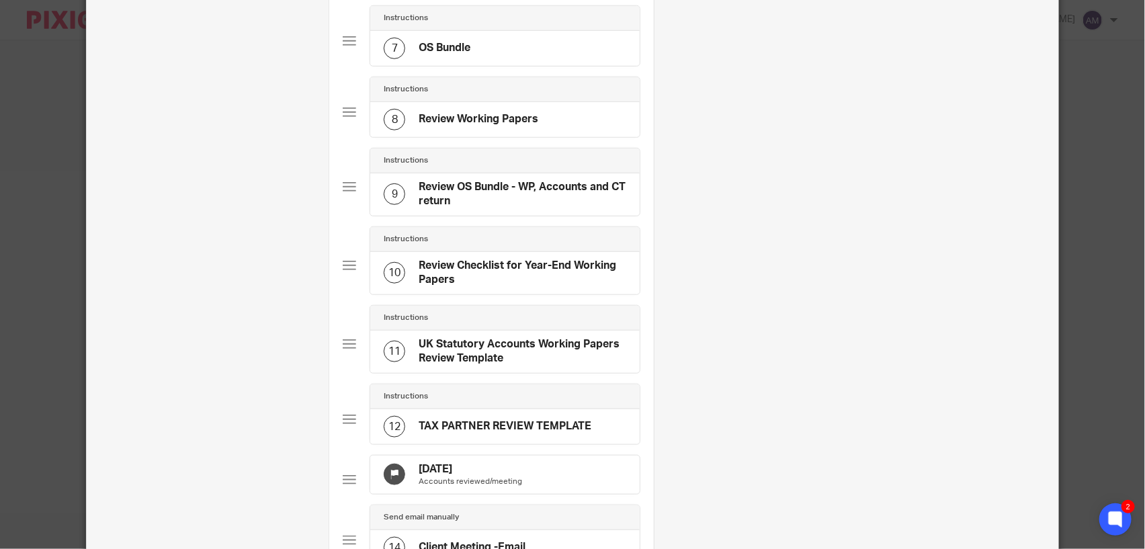
scroll to position [42, 0]
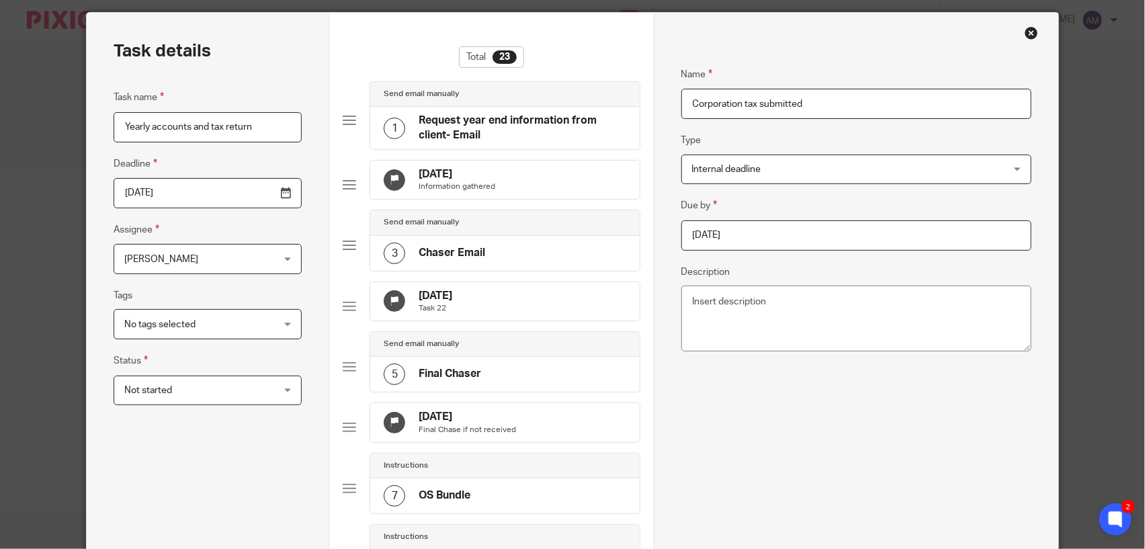
click at [739, 228] on input "2026-05-18" at bounding box center [856, 235] width 351 height 30
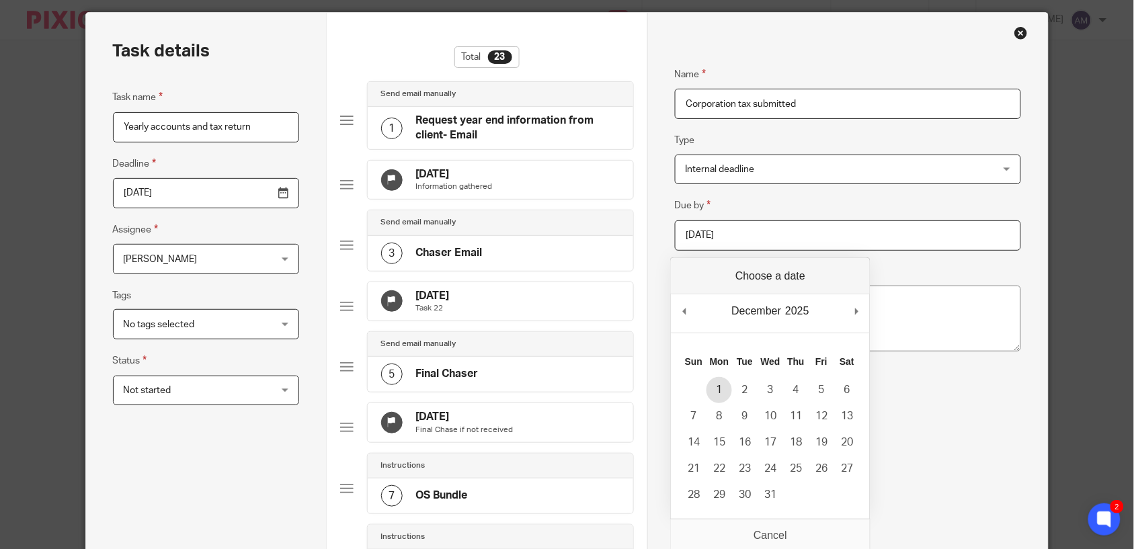
type input "2025-12-01"
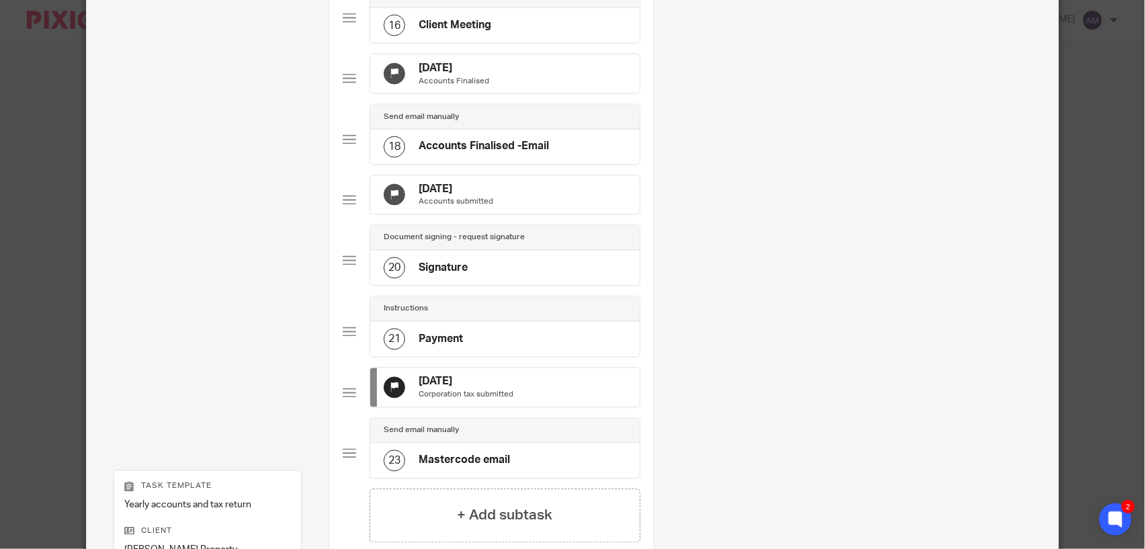
scroll to position [1386, 0]
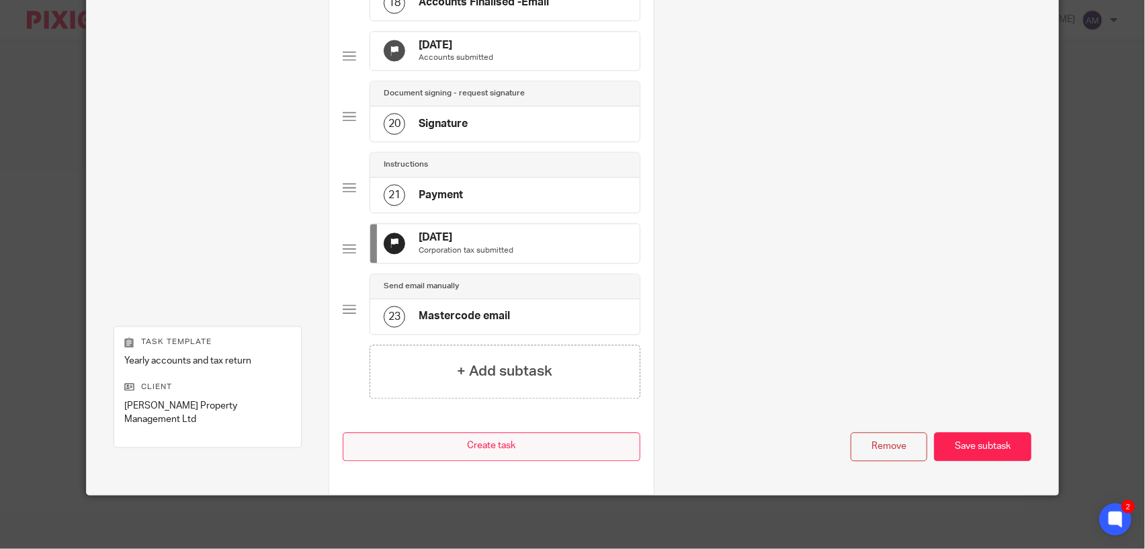
click at [964, 453] on div "Save subtask" at bounding box center [982, 446] width 97 height 29
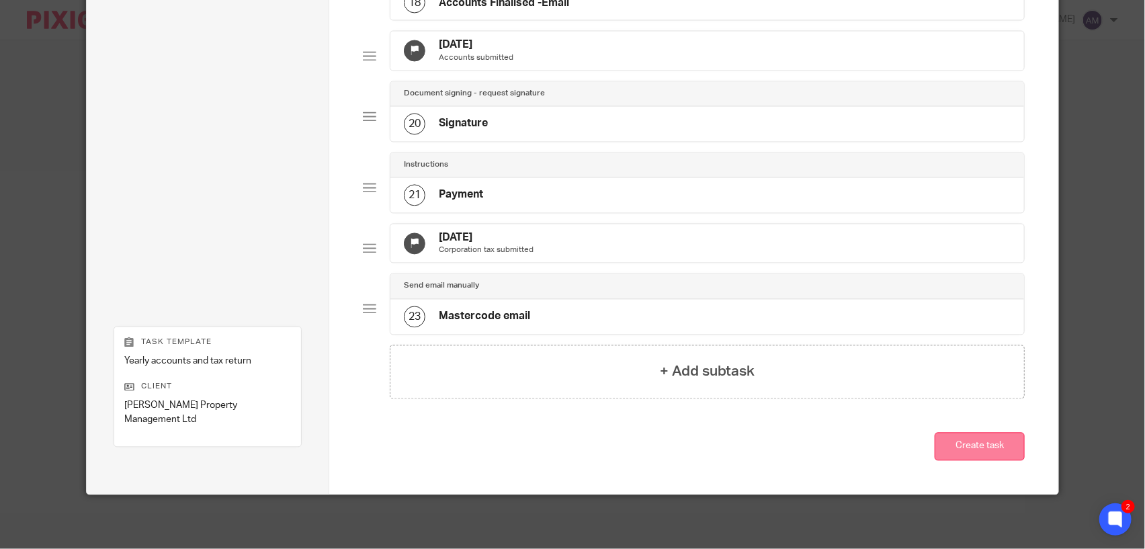
scroll to position [1349, 0]
click at [950, 452] on button "Create task" at bounding box center [980, 447] width 90 height 29
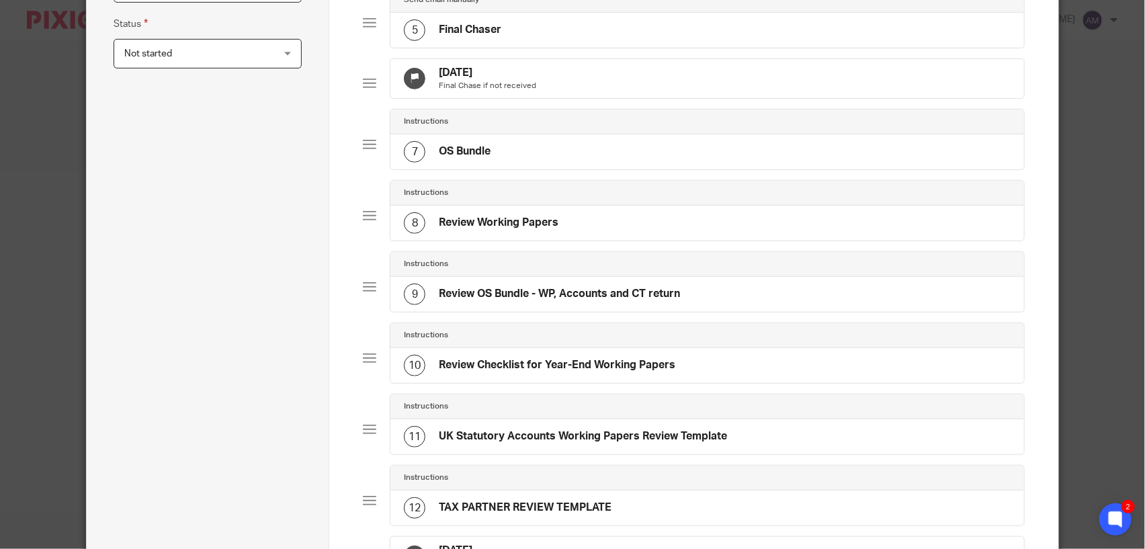
scroll to position [0, 0]
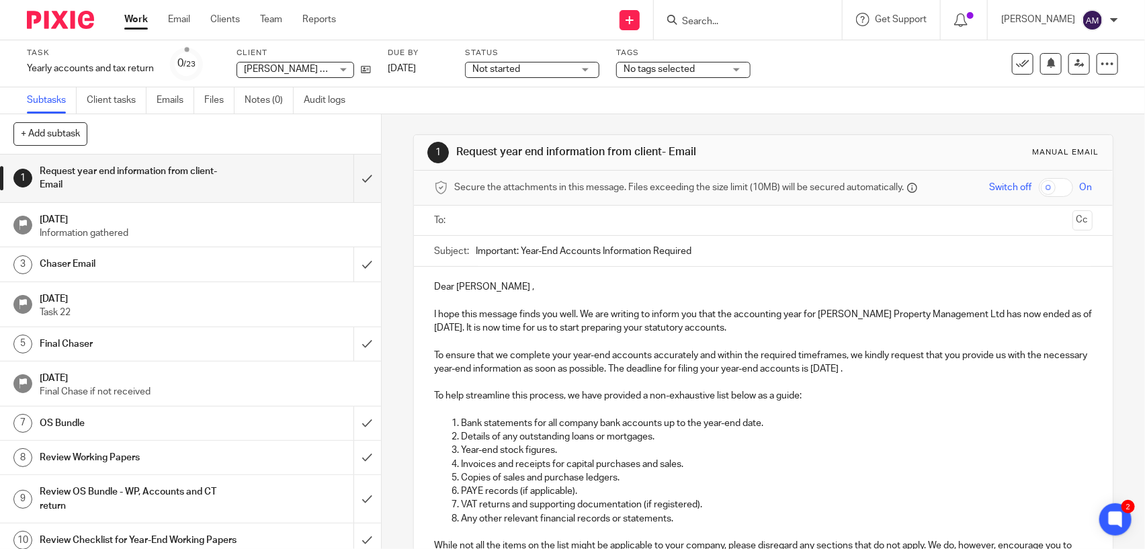
click at [743, 20] on input "Search" at bounding box center [741, 22] width 121 height 12
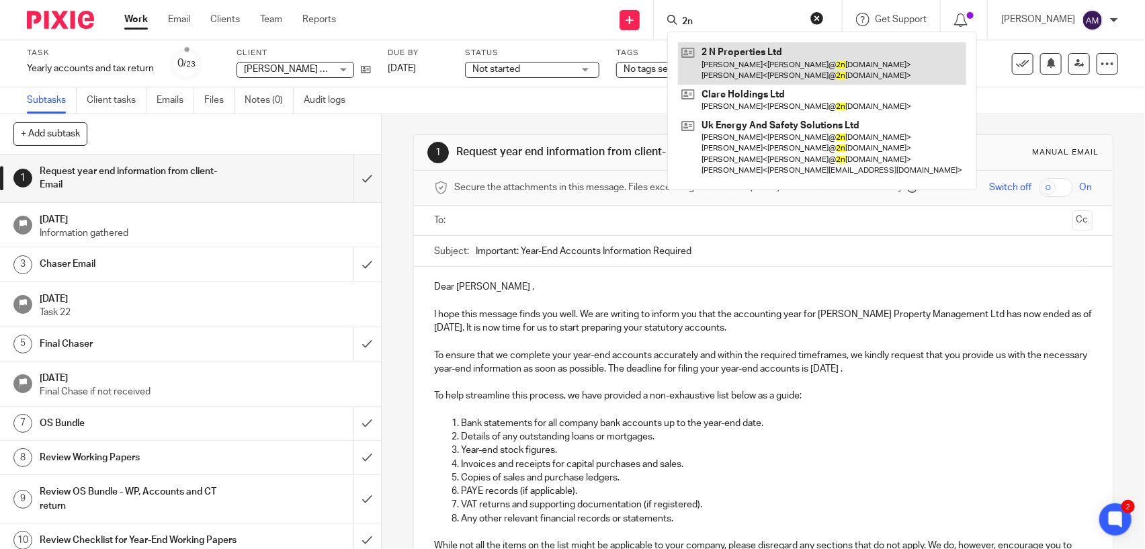
type input "2"
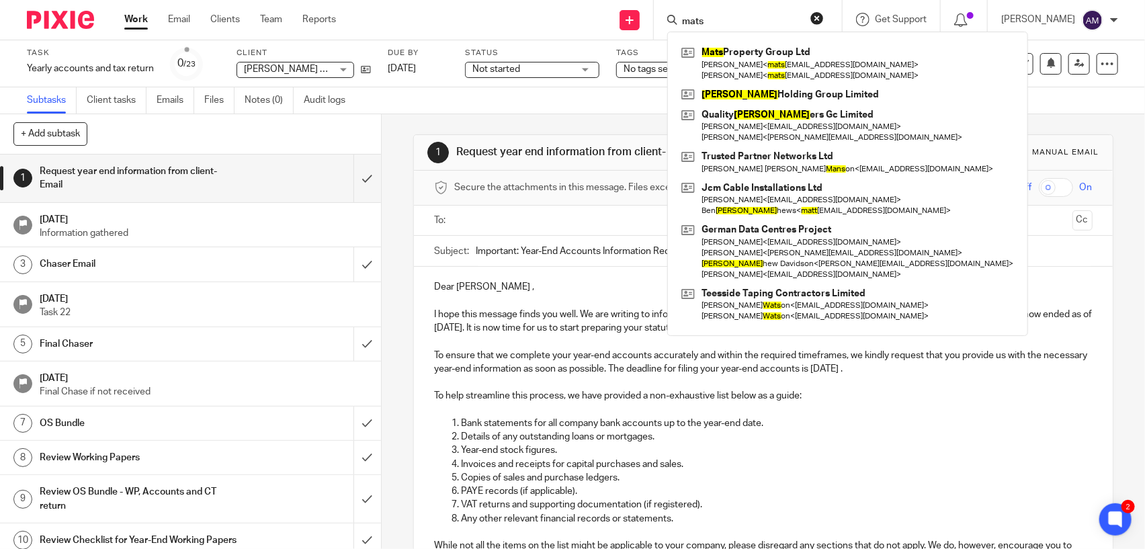
type input "mats"
click at [765, 63] on link at bounding box center [847, 63] width 339 height 42
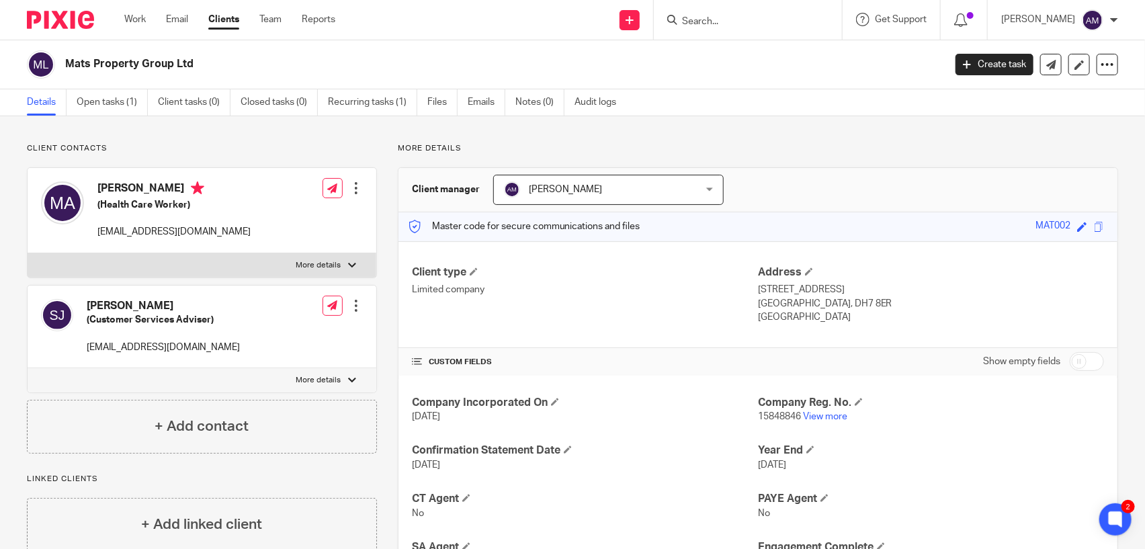
click at [749, 17] on input "Search" at bounding box center [741, 22] width 121 height 12
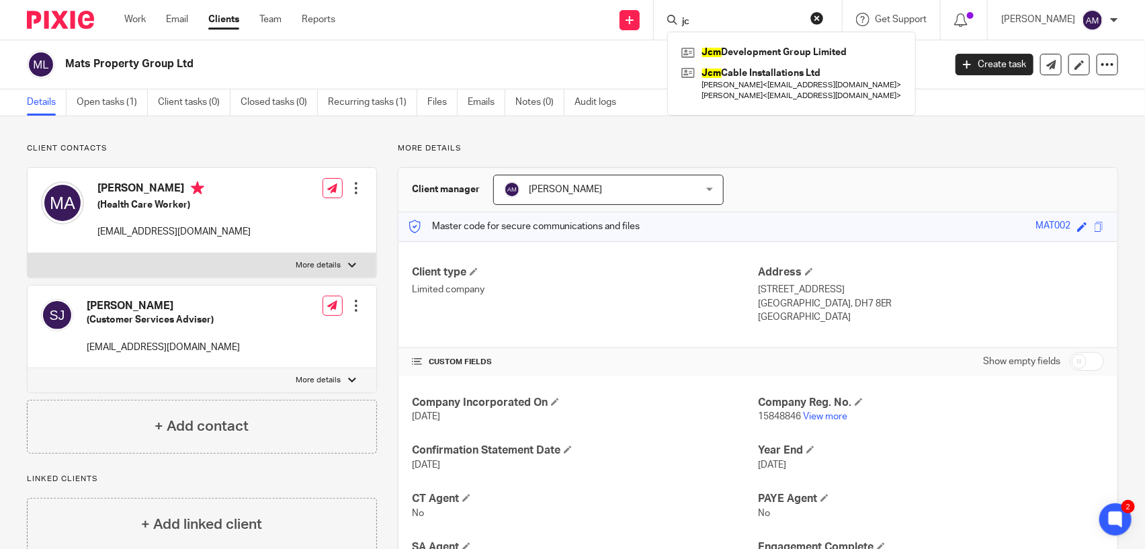
type input "j"
type input "b"
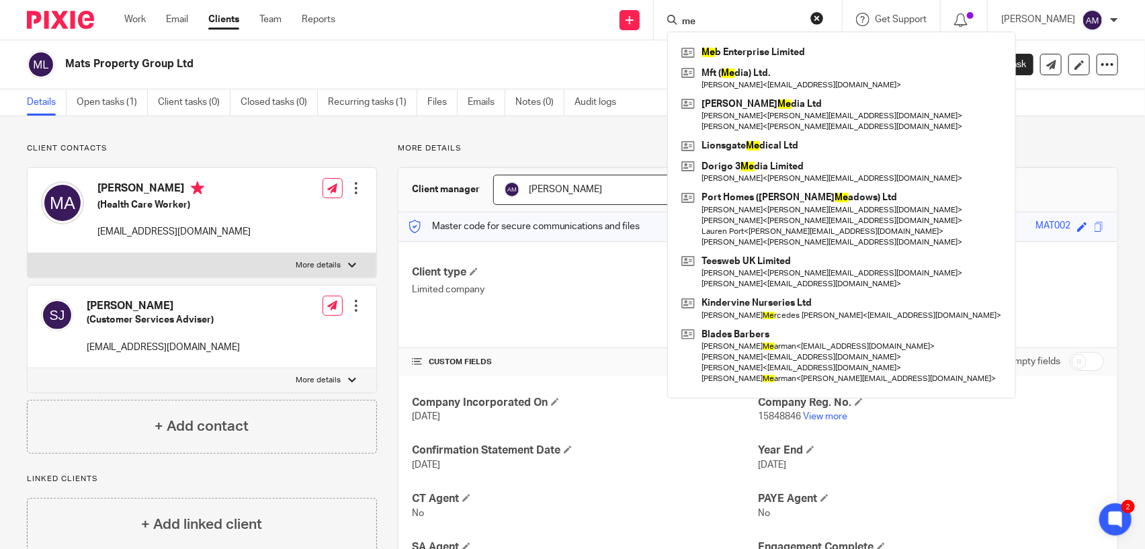
type input "m"
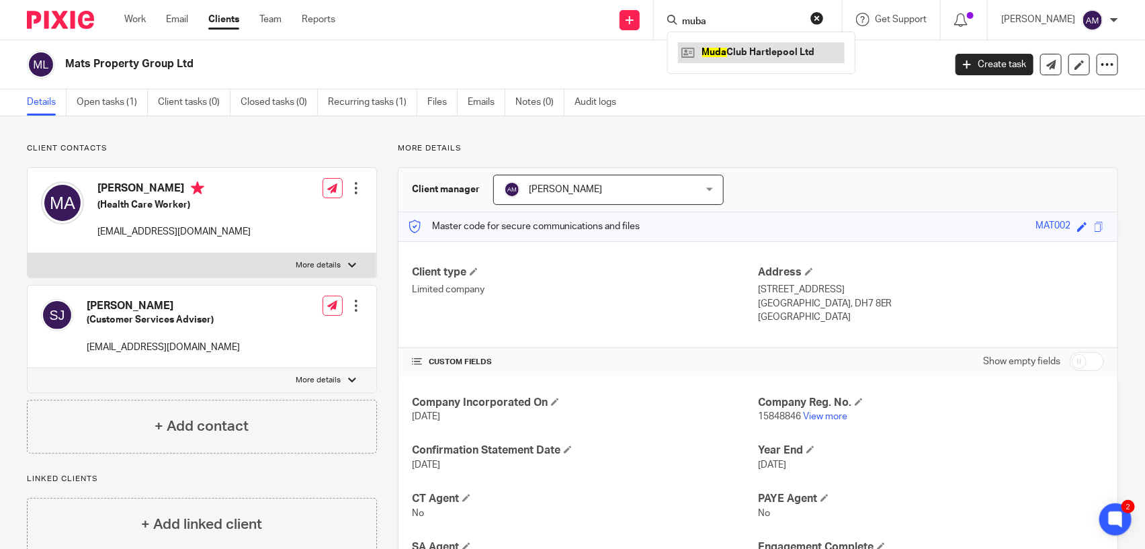
type input "muba"
click at [769, 52] on link at bounding box center [761, 52] width 167 height 20
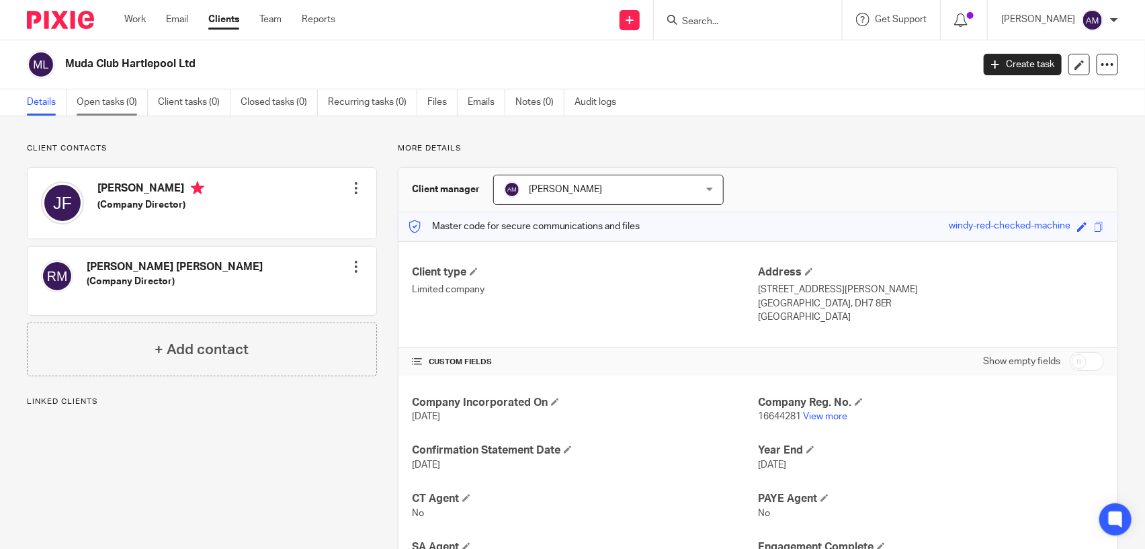
click at [106, 108] on link "Open tasks (0)" at bounding box center [112, 102] width 71 height 26
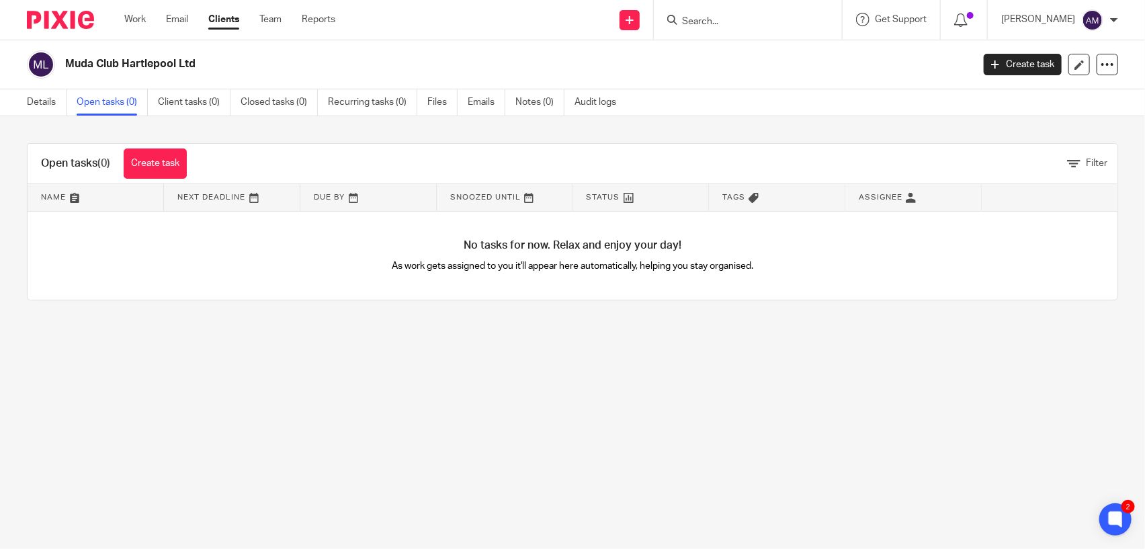
click at [731, 18] on input "Search" at bounding box center [741, 22] width 121 height 12
click at [46, 105] on link "Details" at bounding box center [47, 102] width 40 height 26
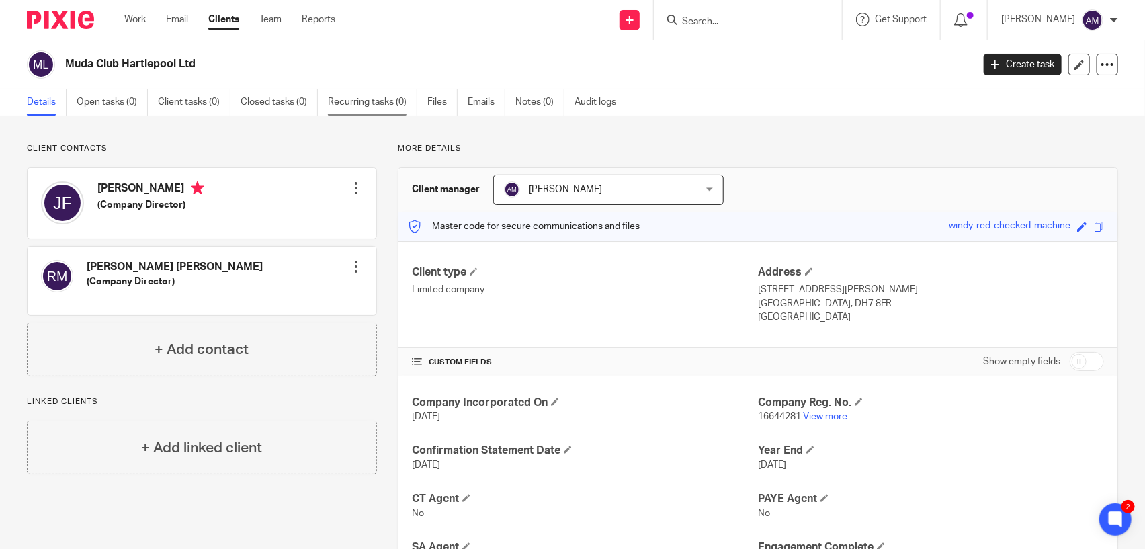
click at [351, 108] on link "Recurring tasks (0)" at bounding box center [372, 102] width 89 height 26
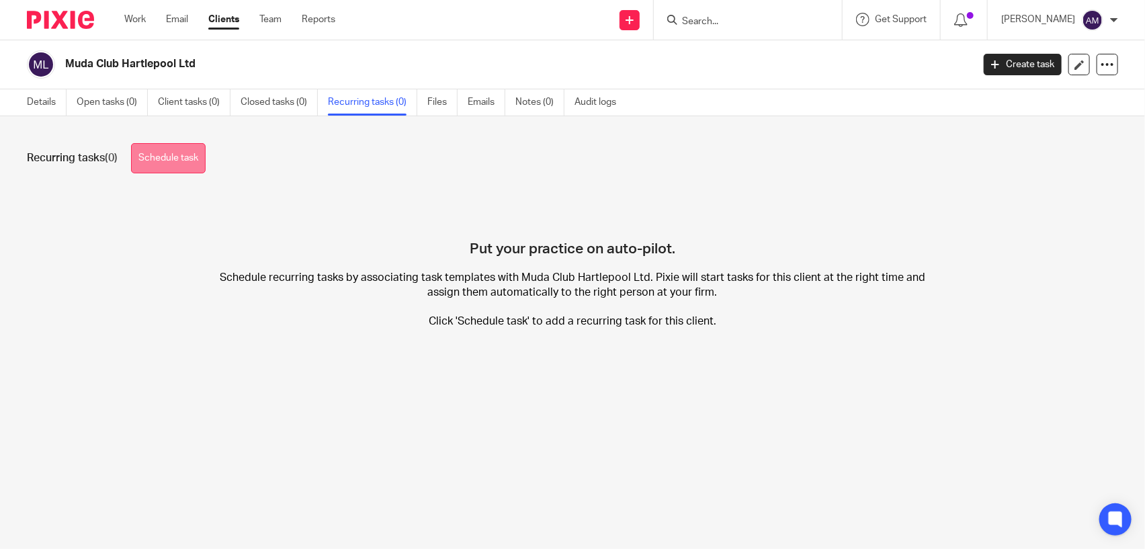
click at [173, 161] on link "Schedule task" at bounding box center [168, 158] width 75 height 30
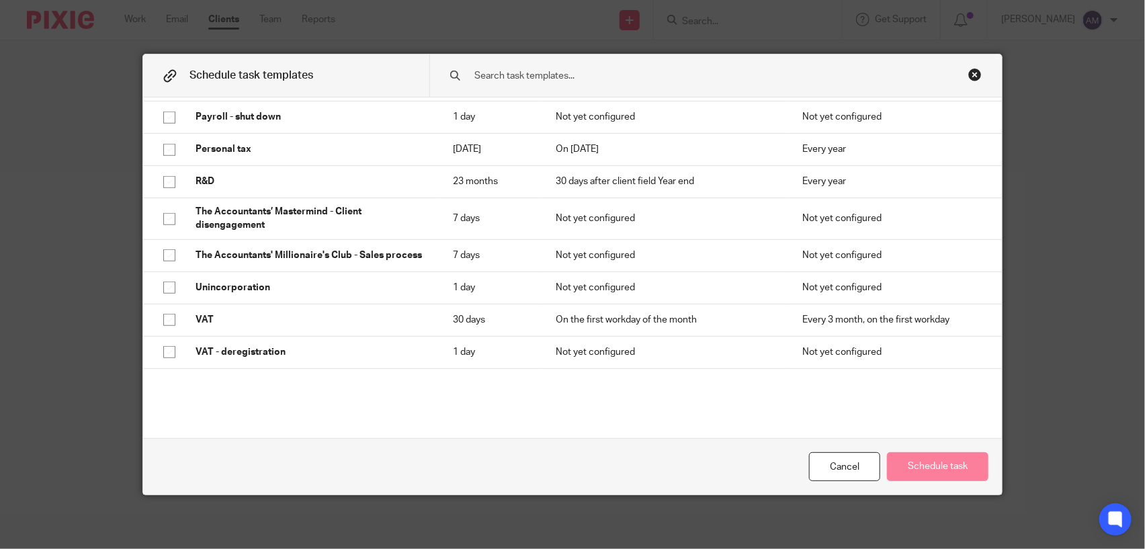
scroll to position [498, 0]
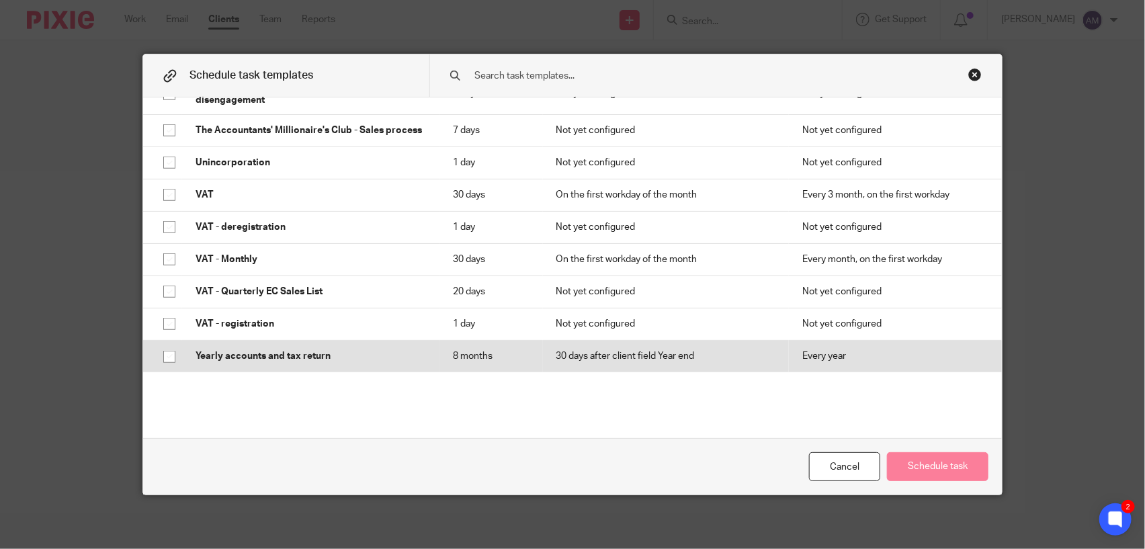
click at [159, 358] on input "checkbox" at bounding box center [170, 357] width 26 height 26
checkbox input "true"
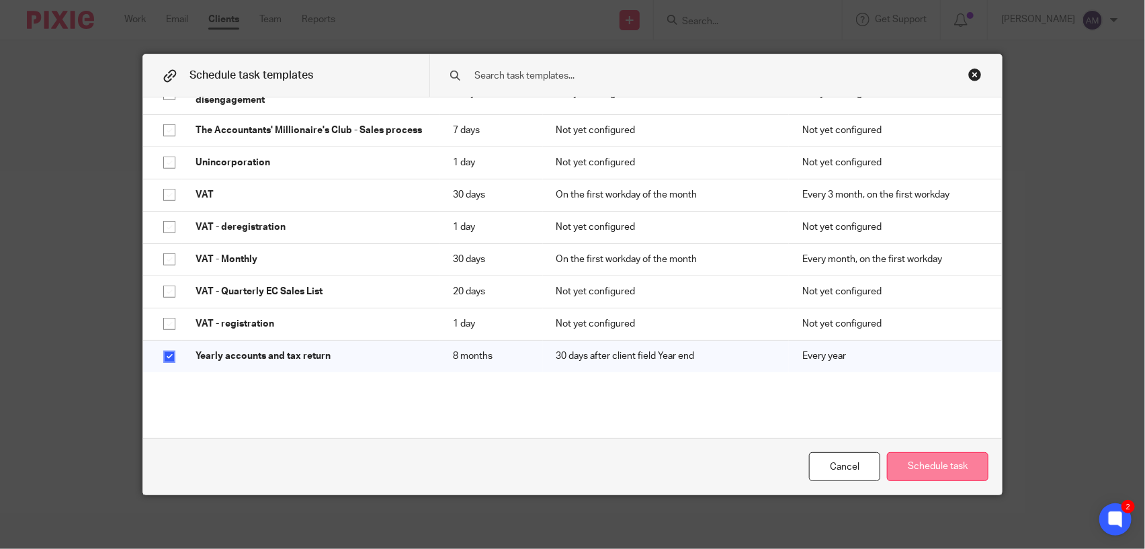
click at [925, 459] on button "Schedule task" at bounding box center [937, 466] width 101 height 29
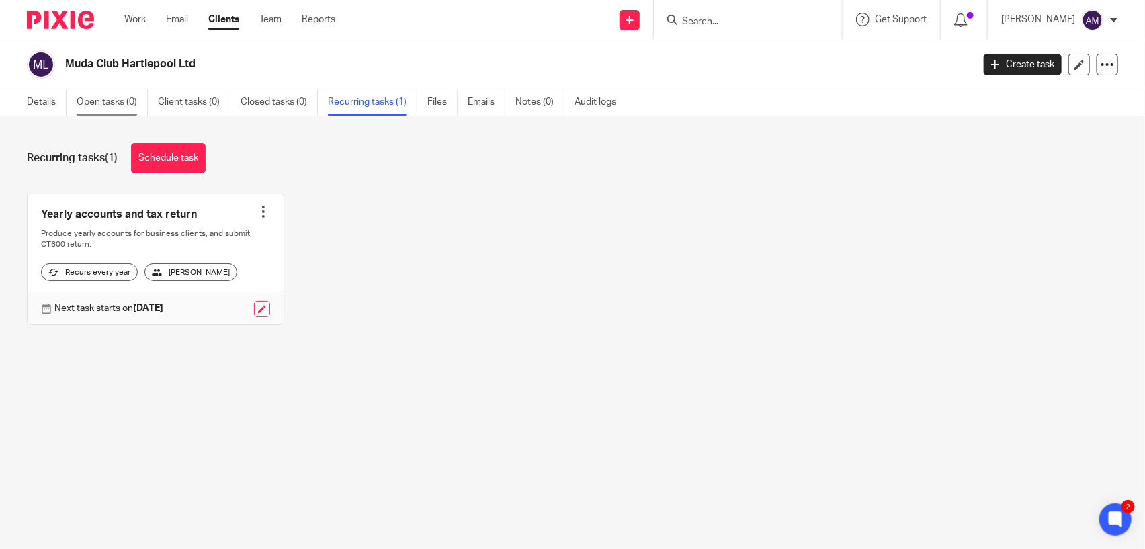
click at [103, 99] on link "Open tasks (0)" at bounding box center [112, 102] width 71 height 26
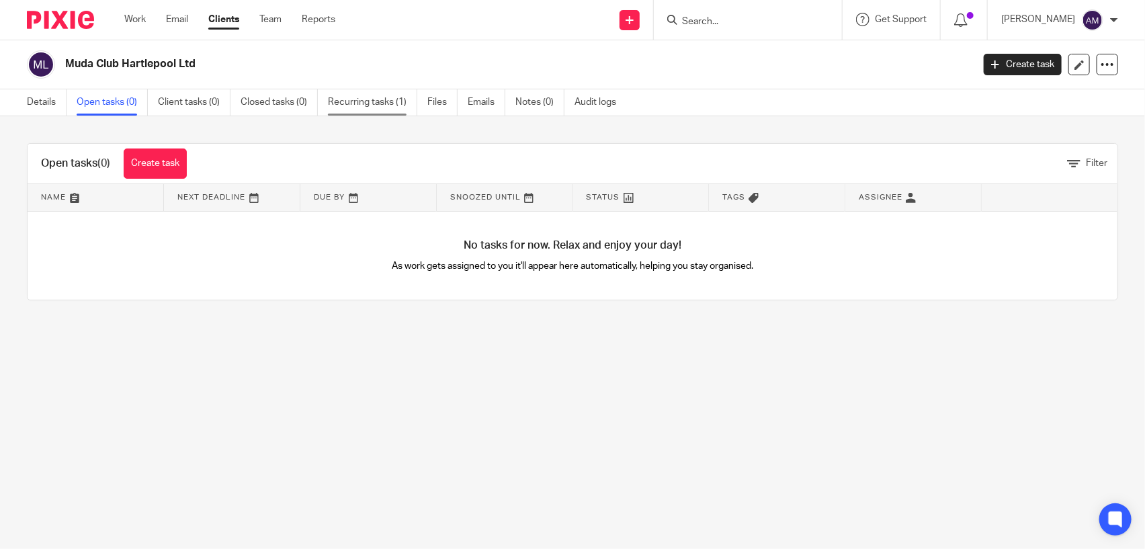
click at [358, 108] on link "Recurring tasks (1)" at bounding box center [372, 102] width 89 height 26
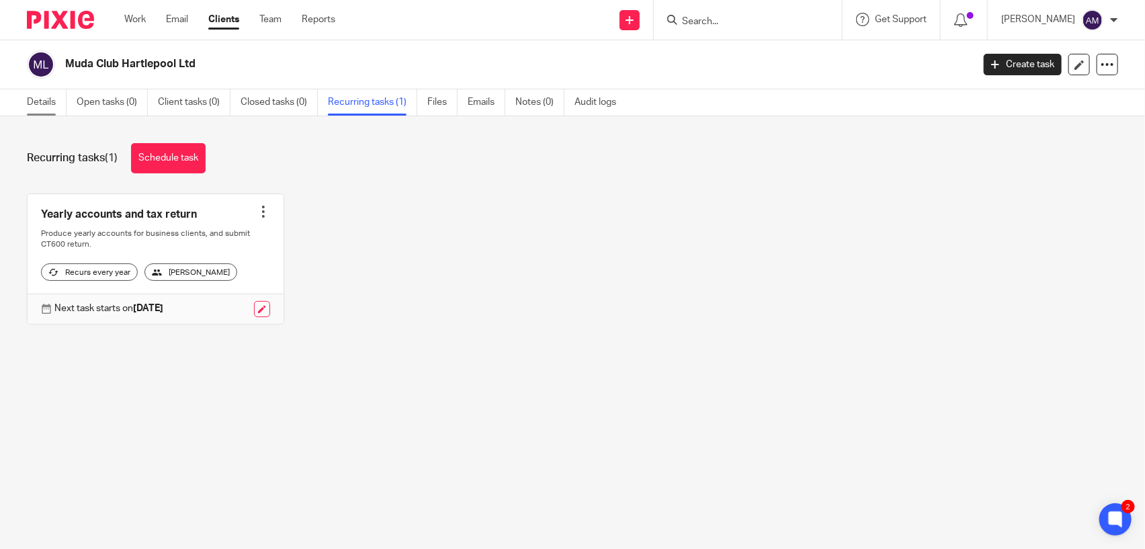
click at [36, 99] on link "Details" at bounding box center [47, 102] width 40 height 26
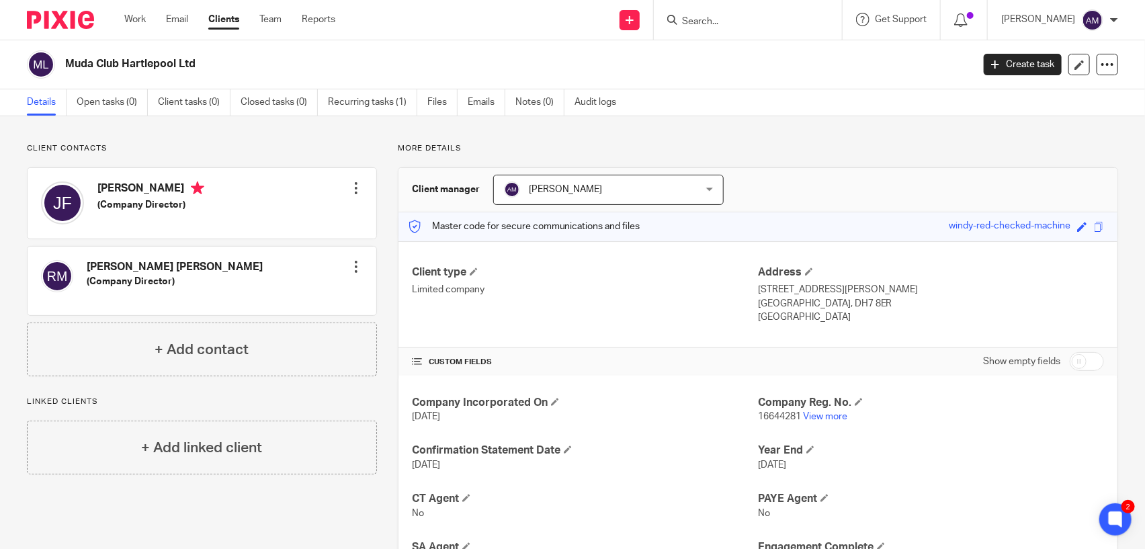
click at [774, 17] on input "Search" at bounding box center [741, 22] width 121 height 12
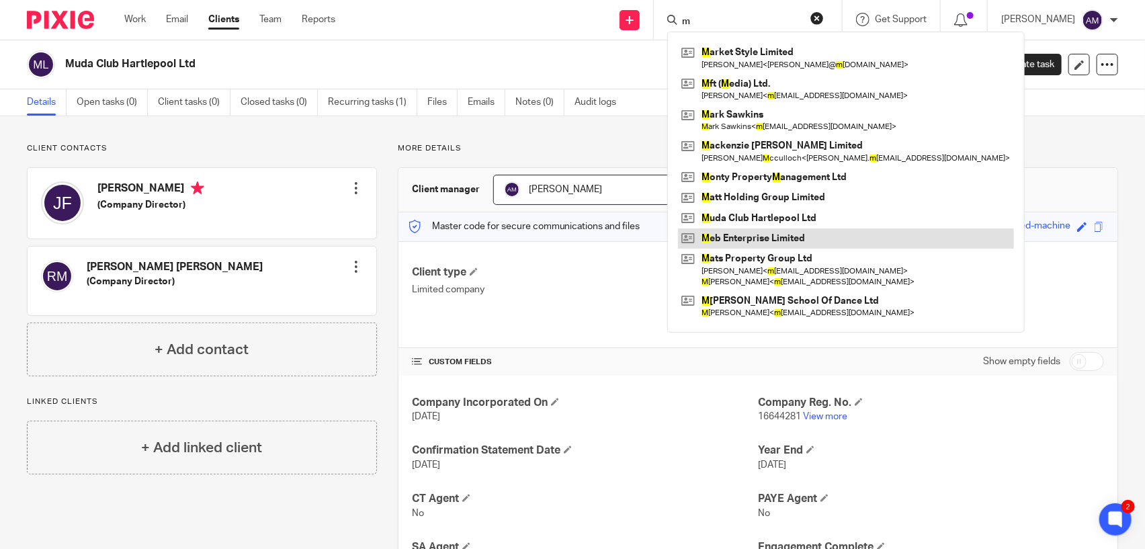
type input "m"
click at [788, 235] on link at bounding box center [846, 238] width 336 height 20
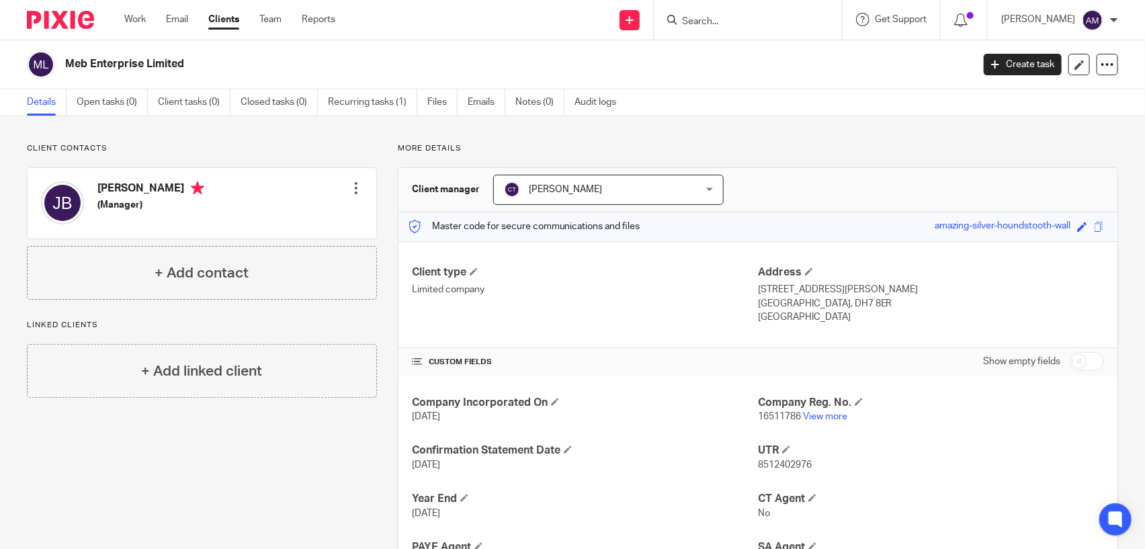
click at [734, 23] on input "Search" at bounding box center [741, 22] width 121 height 12
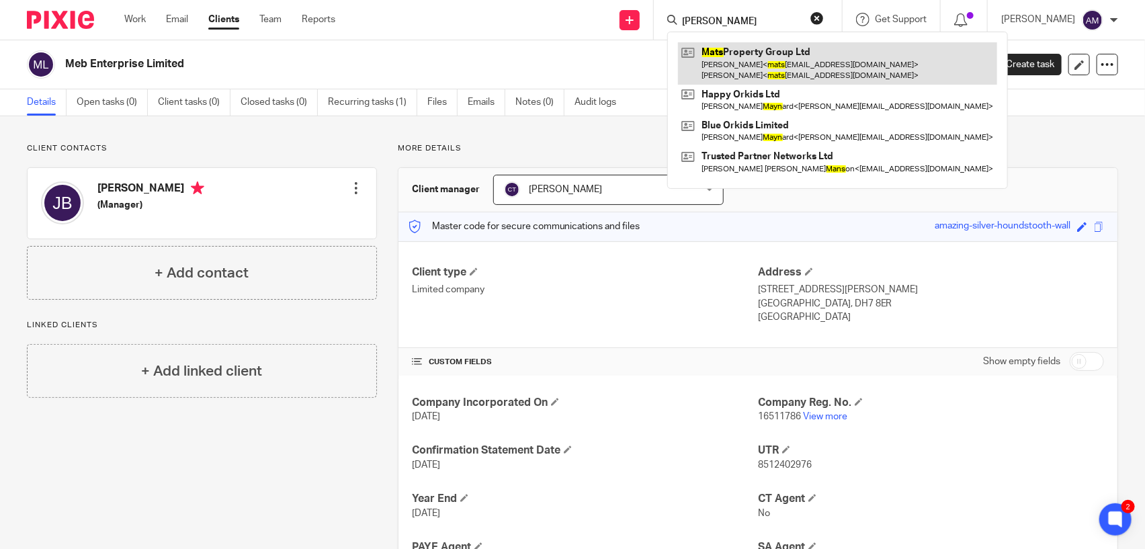
type input "mays"
click at [755, 56] on link at bounding box center [837, 63] width 319 height 42
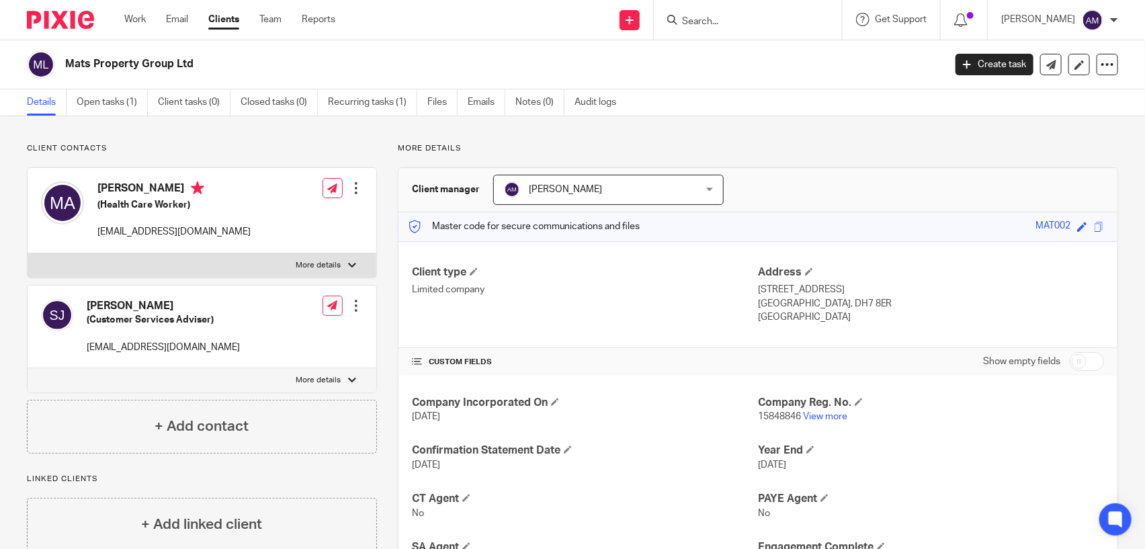
click at [751, 18] on input "Search" at bounding box center [741, 22] width 121 height 12
type input "bubble"
click at [820, 50] on link at bounding box center [782, 52] width 209 height 20
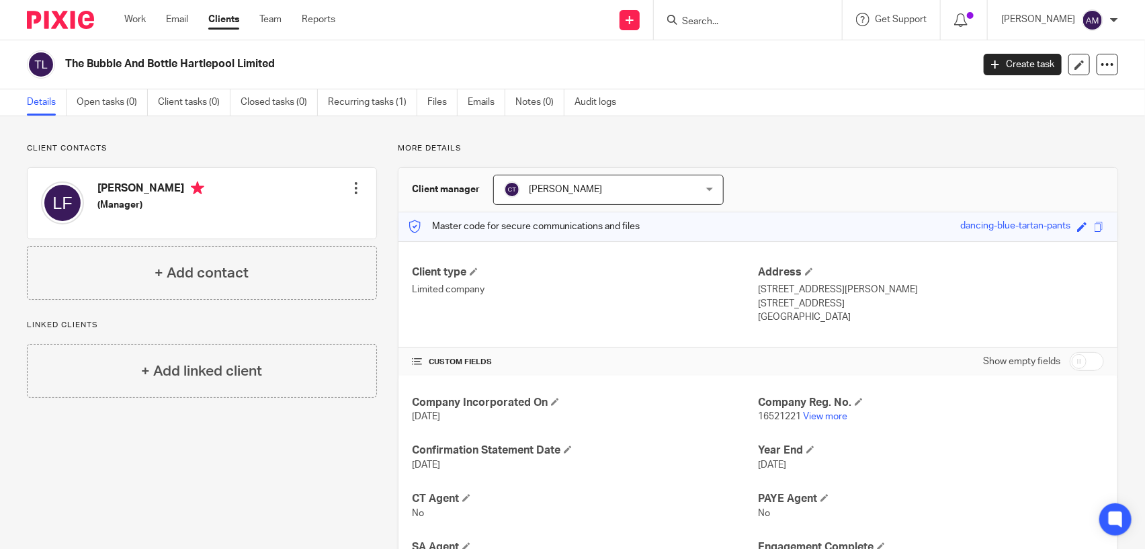
click at [787, 21] on input "Search" at bounding box center [741, 22] width 121 height 12
